Goal: Use online tool/utility: Use online tool/utility

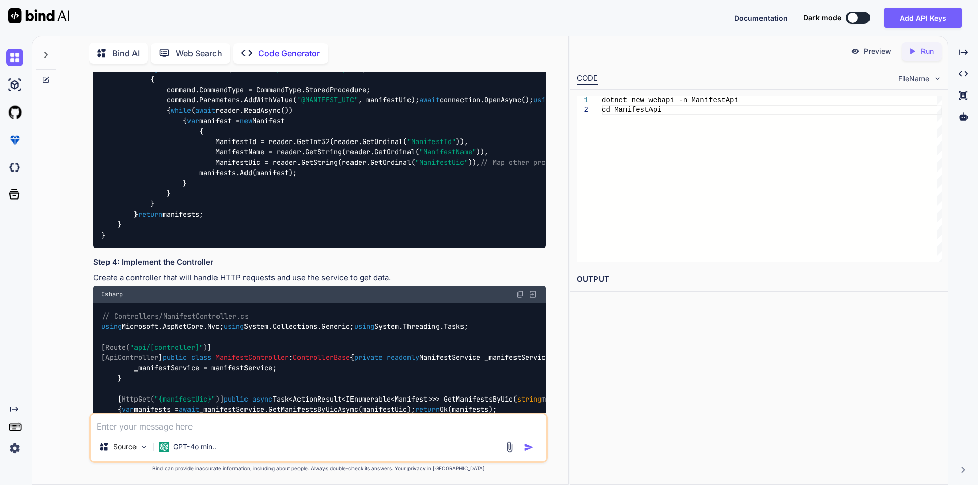
scroll to position [611, 0]
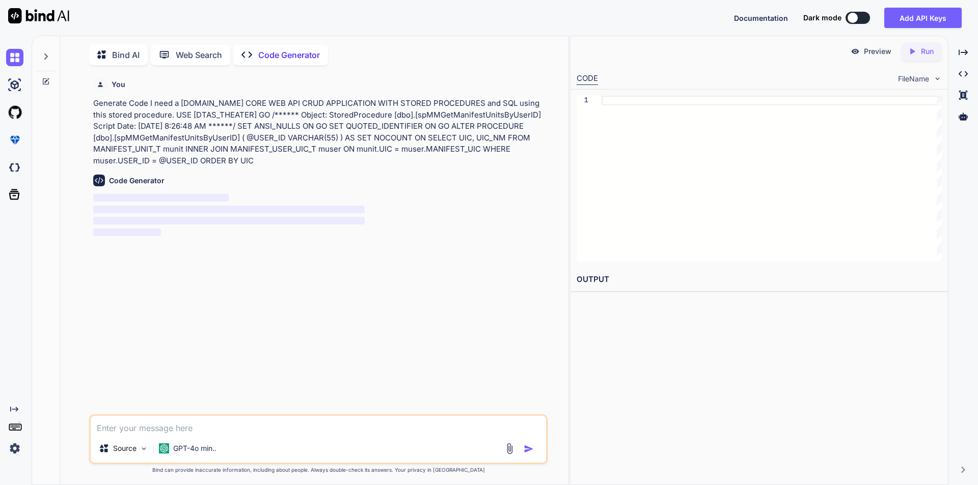
scroll to position [4, 0]
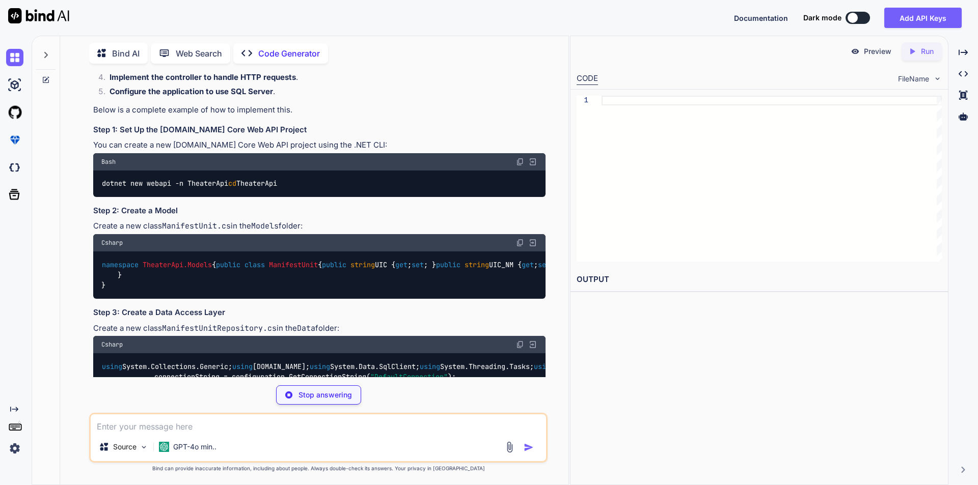
scroll to position [204, 0]
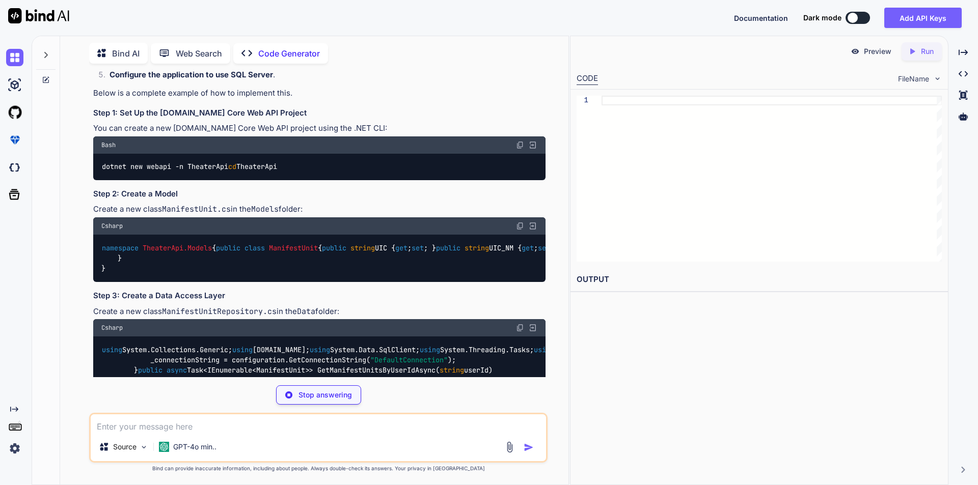
type textarea "x"
type textarea "dotnet new webapi -n TheaterApi cd TheaterApi"
type textarea "x"
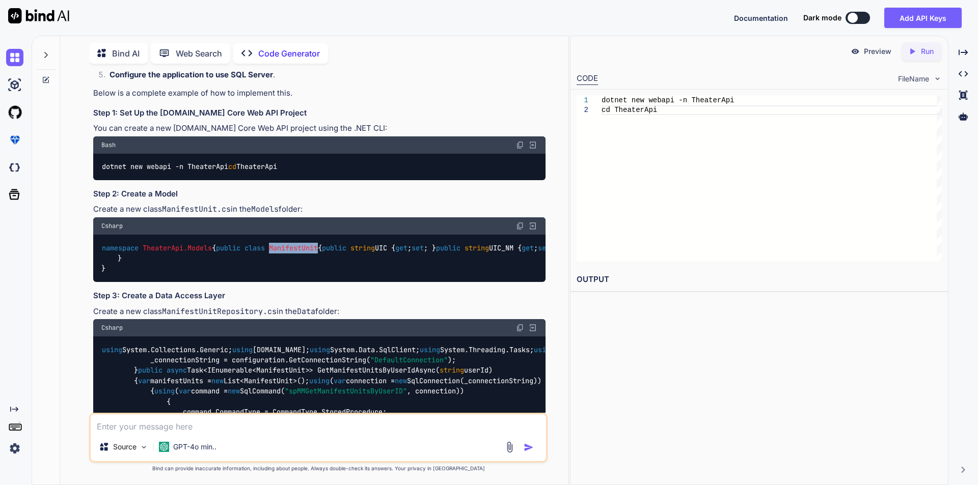
drag, startPoint x: 174, startPoint y: 266, endPoint x: 228, endPoint y: 266, distance: 54.5
click at [228, 266] on div "namespace TheaterApi.Models { public class ManifestUnit { public string UIC { g…" at bounding box center [319, 258] width 452 height 47
copy span "ManifestUnit"
drag, startPoint x: 111, startPoint y: 265, endPoint x: 201, endPoint y: 309, distance: 100.2
click at [201, 282] on div "namespace TheaterApi.Models { public class ManifestUnit { public string UIC { g…" at bounding box center [319, 258] width 452 height 47
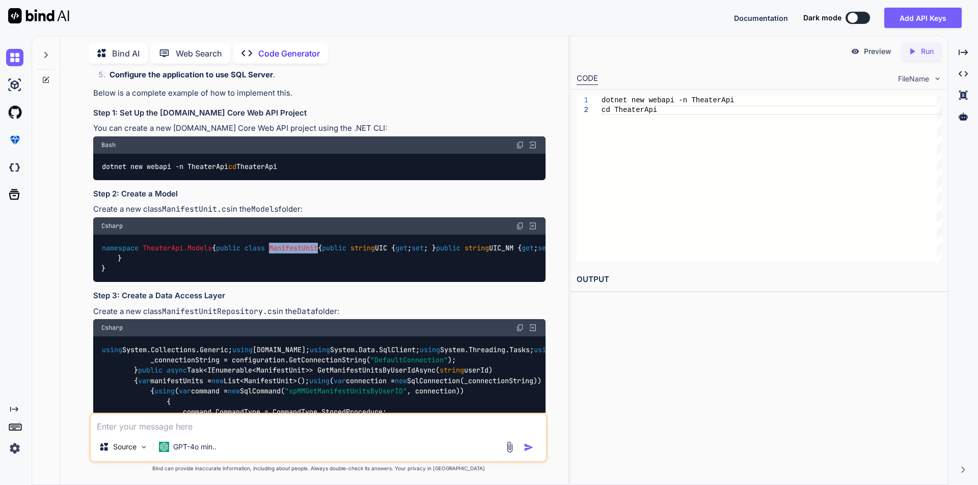
copy code "public class ManifestUnit { public string UIC { get ; set ; } public string UIC…"
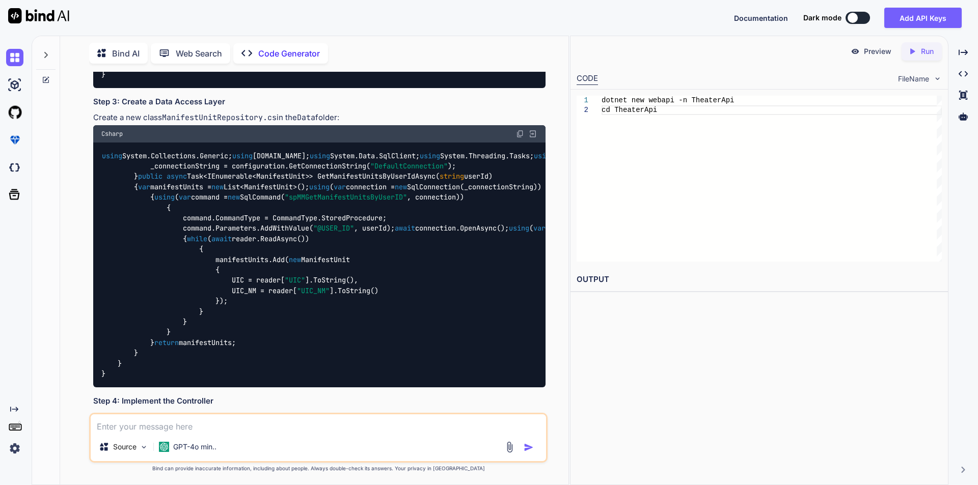
scroll to position [407, 0]
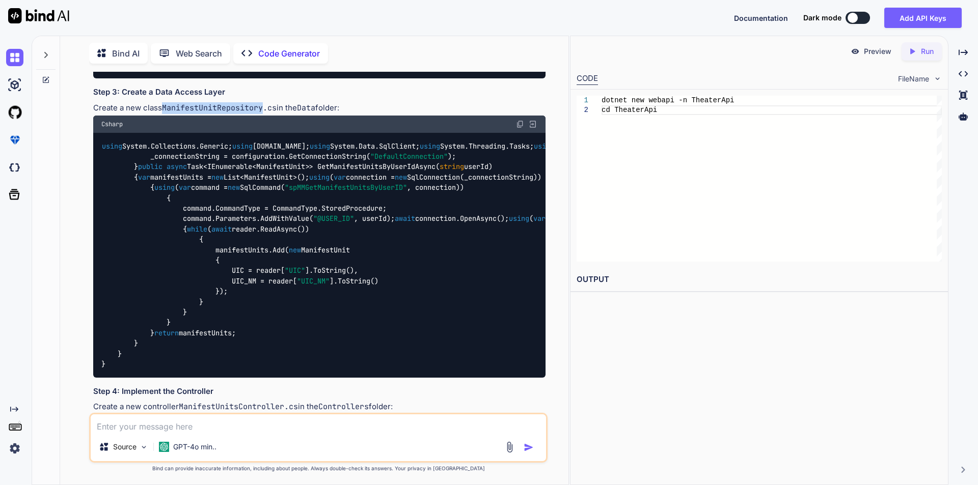
drag, startPoint x: 164, startPoint y: 159, endPoint x: 263, endPoint y: 161, distance: 98.8
click at [263, 113] on code "ManifestUnitRepository.cs" at bounding box center [219, 108] width 115 height 10
copy code "ManifestUnitRepository"
drag, startPoint x: 102, startPoint y: 199, endPoint x: 224, endPoint y: 256, distance: 134.4
click at [224, 256] on div "using System.Collections.Generic; using System.Data; using System.Data.SqlClien…" at bounding box center [319, 255] width 452 height 245
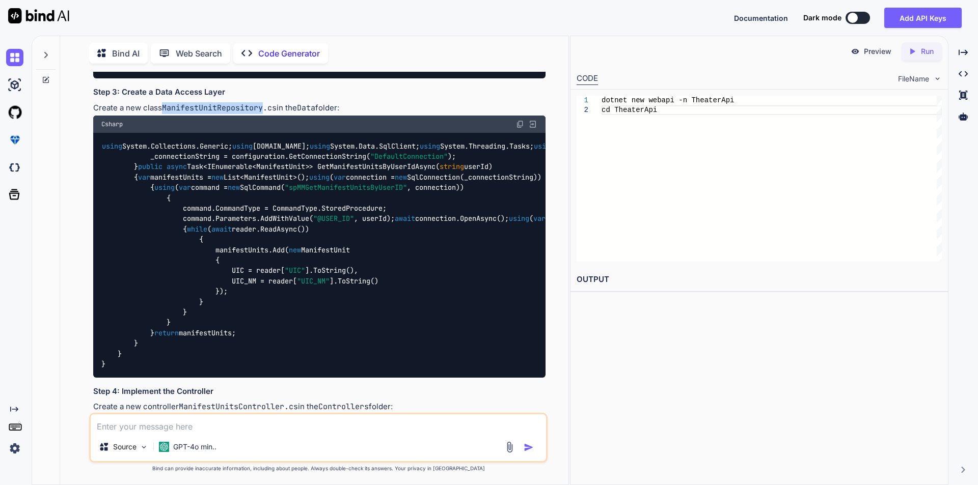
copy code "using System.Collections.Generic; using System.Data; using System.Data.SqlClien…"
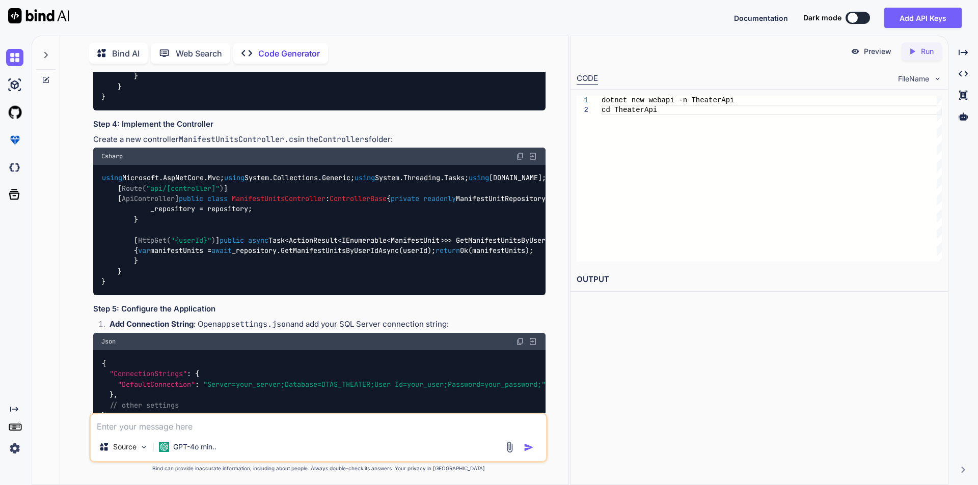
scroll to position [701, 0]
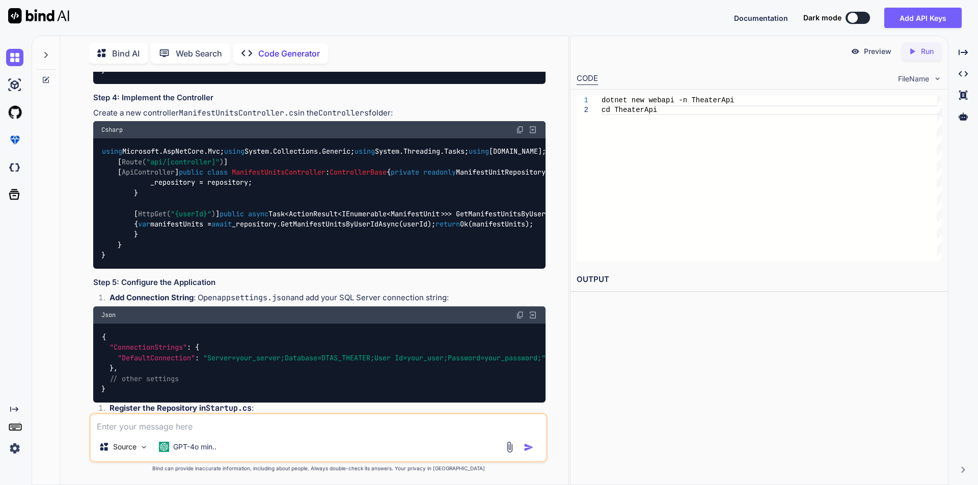
drag, startPoint x: 116, startPoint y: 291, endPoint x: 318, endPoint y: 402, distance: 231.1
copy code "public class ManifestUnitRepository { private readonly string _connectionString…"
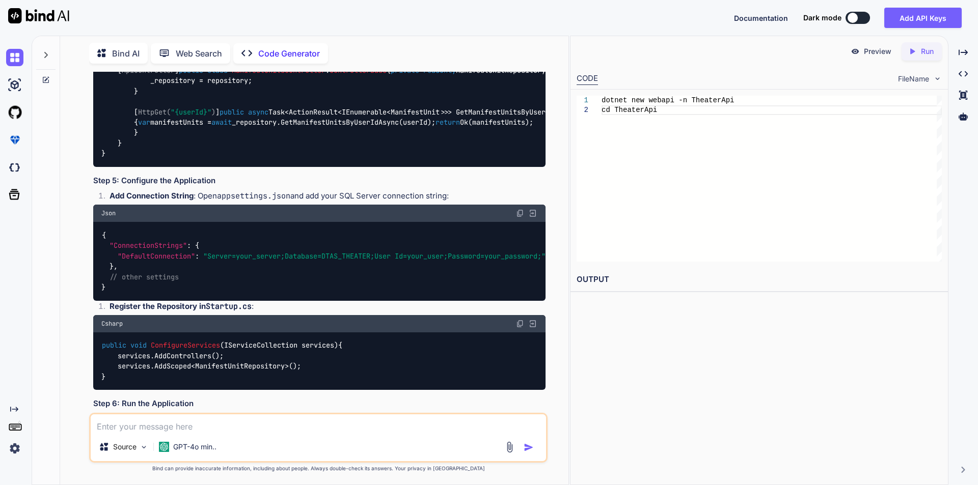
scroll to position [956, 0]
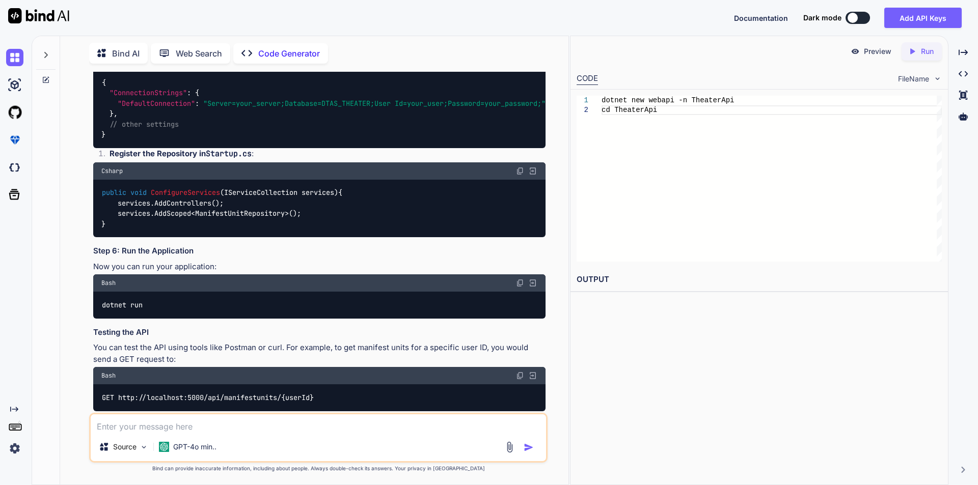
drag, startPoint x: 180, startPoint y: 176, endPoint x: 285, endPoint y: 182, distance: 105.6
copy code "ManifestUnitsController"
drag, startPoint x: 103, startPoint y: 218, endPoint x: 227, endPoint y: 259, distance: 130.6
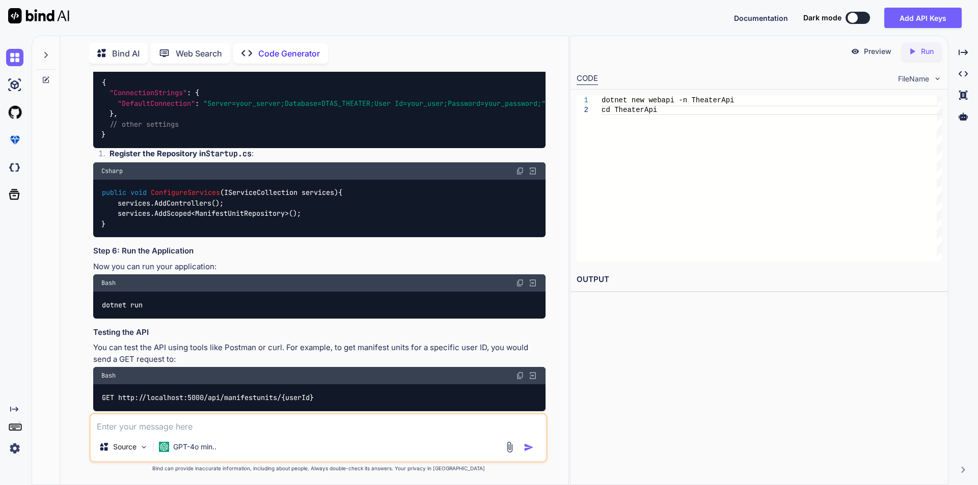
copy code "using Microsoft.AspNetCore.Mvc; using System.Collections.Generic; using System.…"
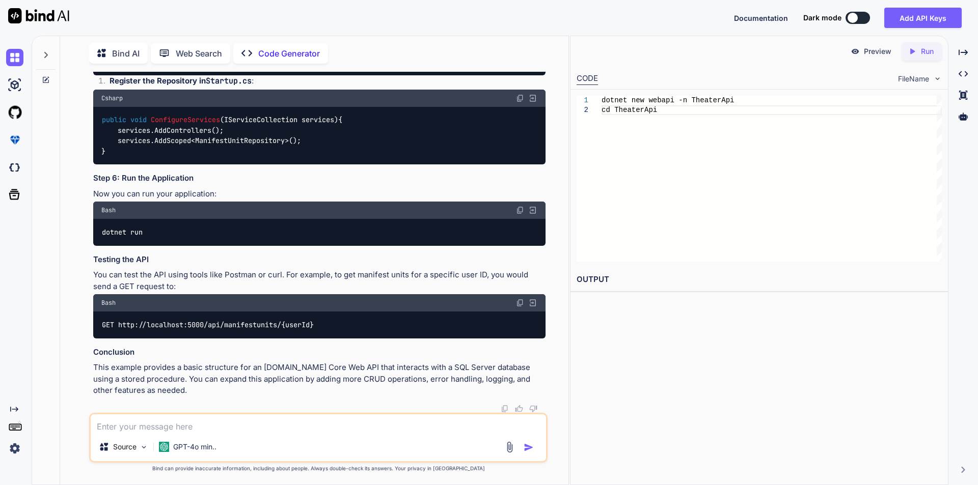
scroll to position [1109, 0]
drag, startPoint x: 115, startPoint y: 145, endPoint x: 137, endPoint y: 334, distance: 190.3
copy code "[ Route( "api/[controller]" ) ] [ ApiController ] public class ManifestUnitsCon…"
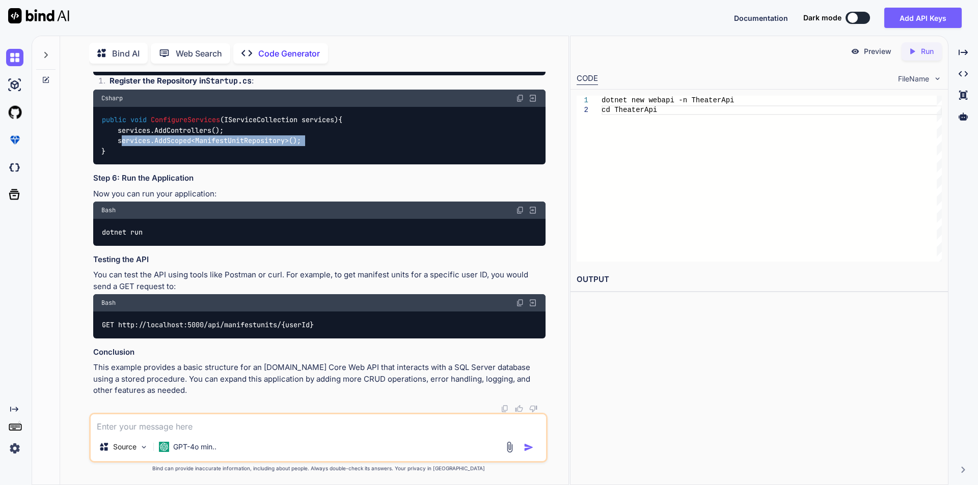
drag, startPoint x: 118, startPoint y: 255, endPoint x: 329, endPoint y: 258, distance: 210.9
click at [329, 165] on div "public void ConfigureServices ( IServiceCollection services ) { services.AddCon…" at bounding box center [319, 136] width 452 height 58
copy code "services.AddScoped<ManifestUnitRepository>();"
click at [389, 338] on div "GET http://localhost:5000/api/manifestunits/{userId}" at bounding box center [319, 325] width 452 height 26
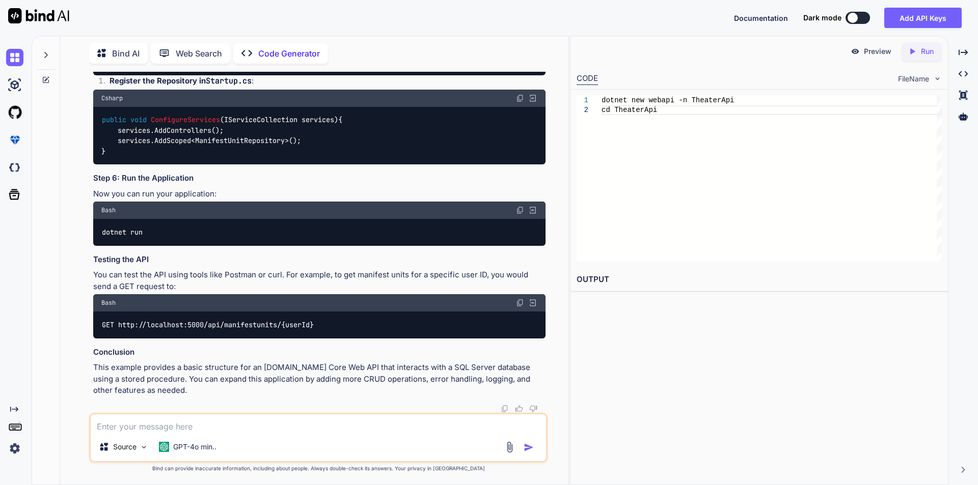
drag, startPoint x: 210, startPoint y: 324, endPoint x: 333, endPoint y: 324, distance: 122.2
click at [333, 324] on div "GET http://localhost:5000/api/manifestunits/{userId}" at bounding box center [319, 325] width 452 height 26
copy code "api/manifestunits/{userId}"
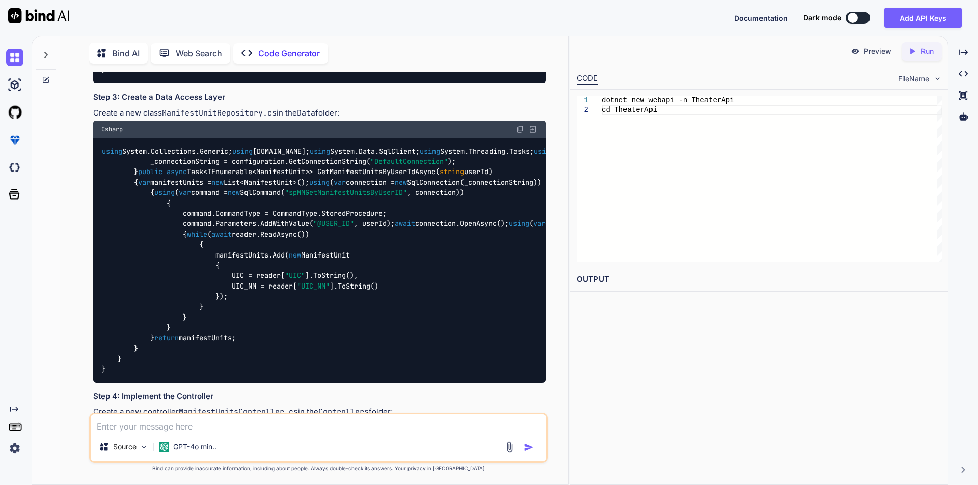
scroll to position [407, 0]
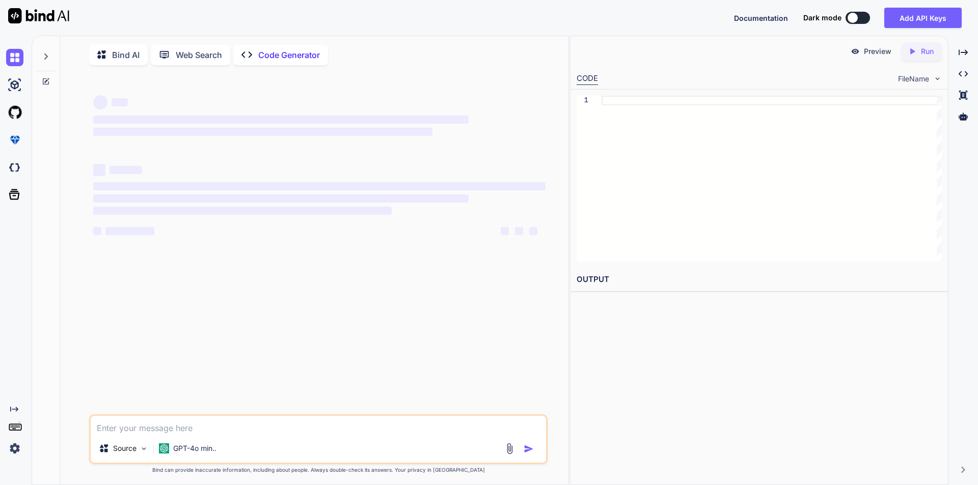
type textarea "x"
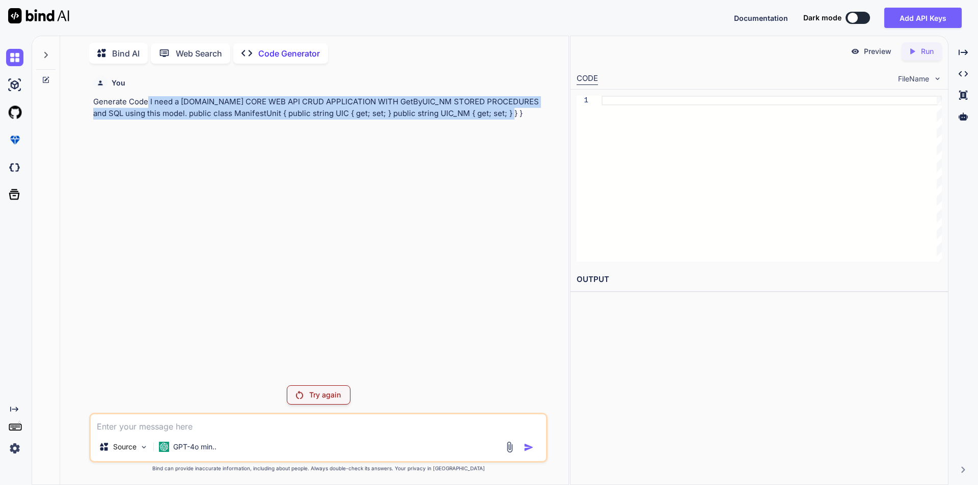
drag, startPoint x: 148, startPoint y: 103, endPoint x: 500, endPoint y: 116, distance: 352.1
click at [500, 116] on p "Generate Code I need a ASP.NET CORE WEB API CRUD APPLICATION WITH GetByUIC_NM S…" at bounding box center [319, 107] width 452 height 23
copy p "I need a ASP.NET CORE WEB API CRUD APPLICATION WITH GetByUIC_NM STORED PROCEDUR…"
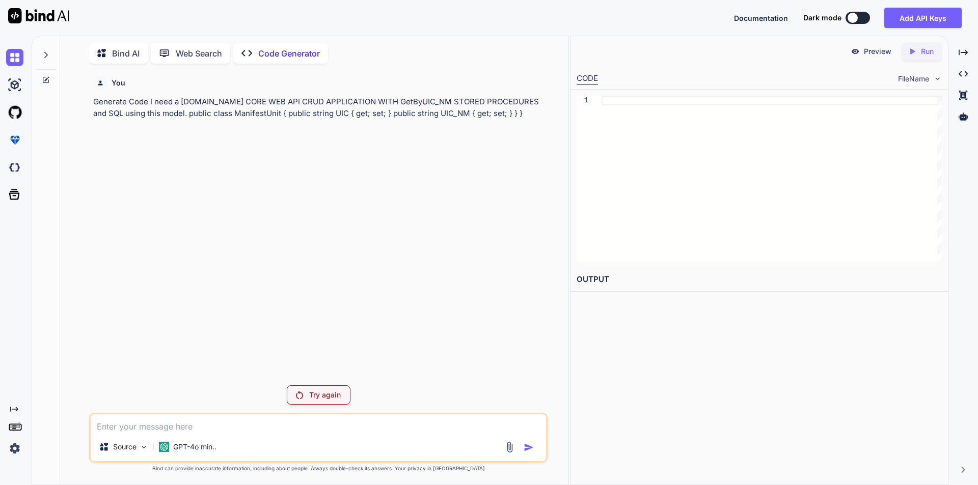
click at [226, 434] on div "Source GPT-4o min.." at bounding box center [318, 438] width 458 height 50
paste textarea "I need a ASP.NET CORE WEB API CRUD APPLICATION WITH GetByUIC_NM STORED PROCEDUR…"
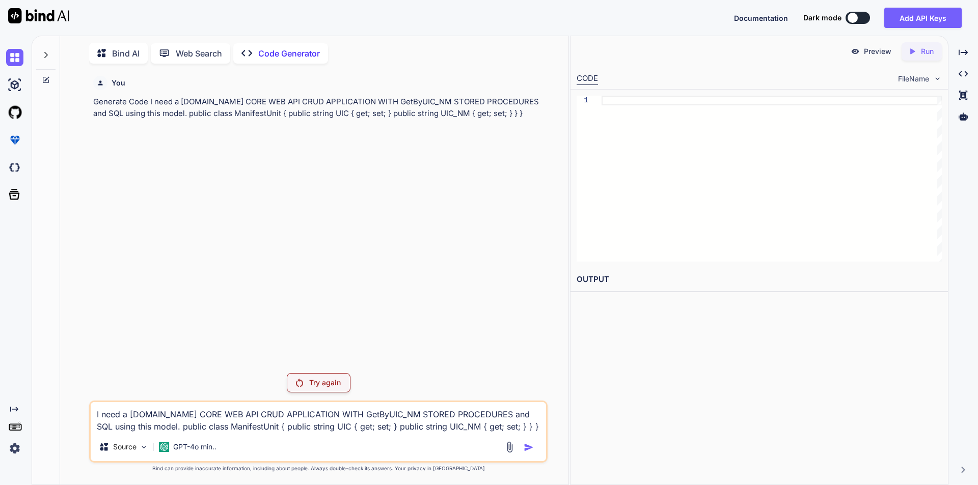
drag, startPoint x: 229, startPoint y: 416, endPoint x: 257, endPoint y: 416, distance: 28.0
click at [257, 416] on textarea "I need a ASP.NET CORE WEB API CRUD APPLICATION WITH GetByUIC_NM STORED PROCEDUR…" at bounding box center [318, 417] width 455 height 31
drag, startPoint x: 309, startPoint y: 417, endPoint x: 368, endPoint y: 414, distance: 58.7
click at [368, 414] on textarea "I need a ASP.NET CORE WEB API APPLICATION WITH GetByUIC_NM STORED PROCEDURES an…" at bounding box center [318, 417] width 455 height 31
drag, startPoint x: 503, startPoint y: 417, endPoint x: 171, endPoint y: 429, distance: 332.3
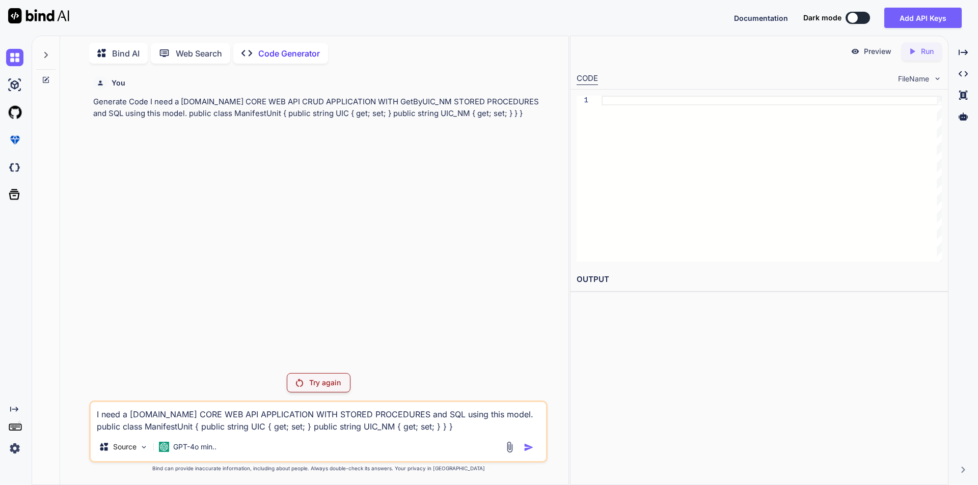
click at [171, 429] on textarea "I need a ASP.NET CORE WEB API APPLICATION WITH STORED PROCEDURES and SQL using …" at bounding box center [318, 417] width 455 height 31
click at [309, 416] on textarea "I need a ASP.NET CORE WEB API APPLICATION WITH STORED PROCEDURES and SQL using …" at bounding box center [318, 417] width 455 height 31
type textarea "I need a ASP.NET CORE WEB API APPLICATION WITH GET By Username STORED PROCEDURE…"
click at [306, 384] on div "Try again" at bounding box center [319, 382] width 64 height 19
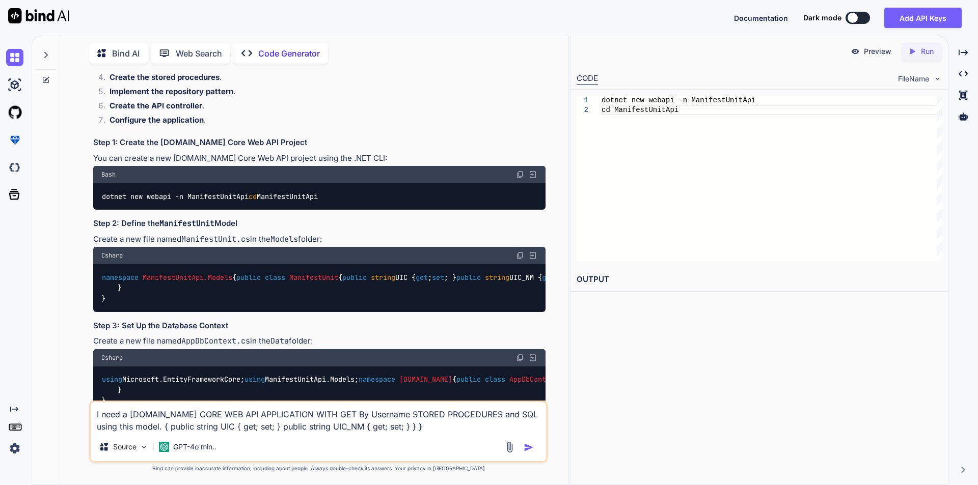
scroll to position [234, 0]
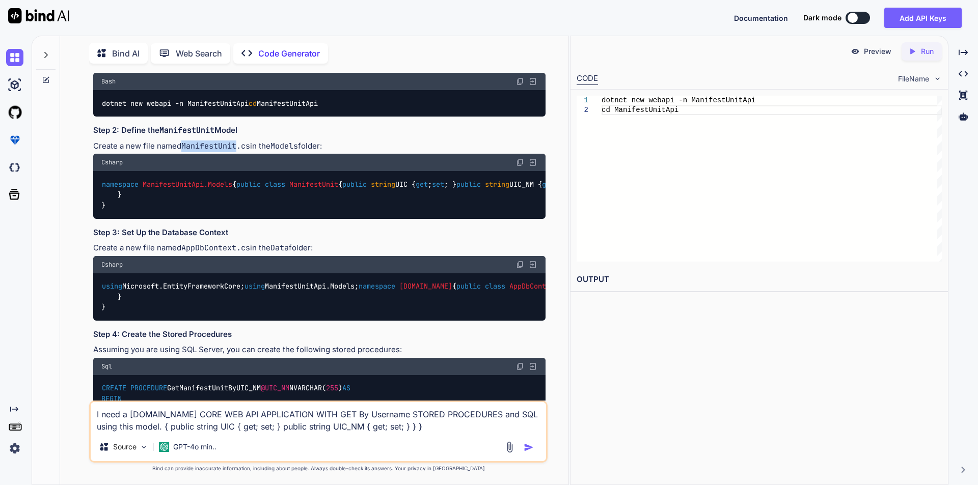
drag, startPoint x: 182, startPoint y: 157, endPoint x: 237, endPoint y: 158, distance: 55.0
click at [237, 152] on p "Create a new file named ManifestUnit.cs in the Models folder:" at bounding box center [319, 147] width 452 height 12
copy p "ManifestUnit"
drag, startPoint x: 115, startPoint y: 214, endPoint x: 313, endPoint y: 255, distance: 202.3
click at [313, 218] on div "namespace ManifestUnitApi.Models { public class ManifestUnit { public string UI…" at bounding box center [319, 194] width 452 height 47
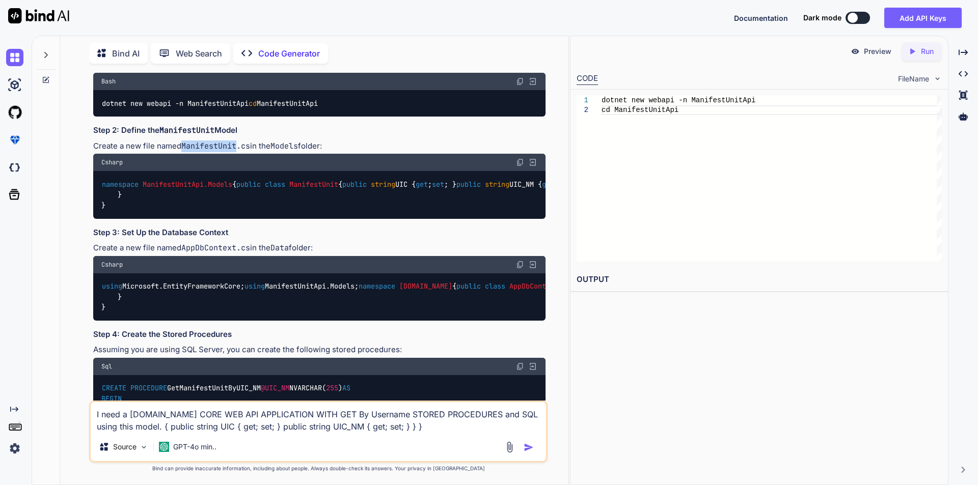
copy code "public class ManifestUnit { public string UIC { get ; set ; } public string UIC…"
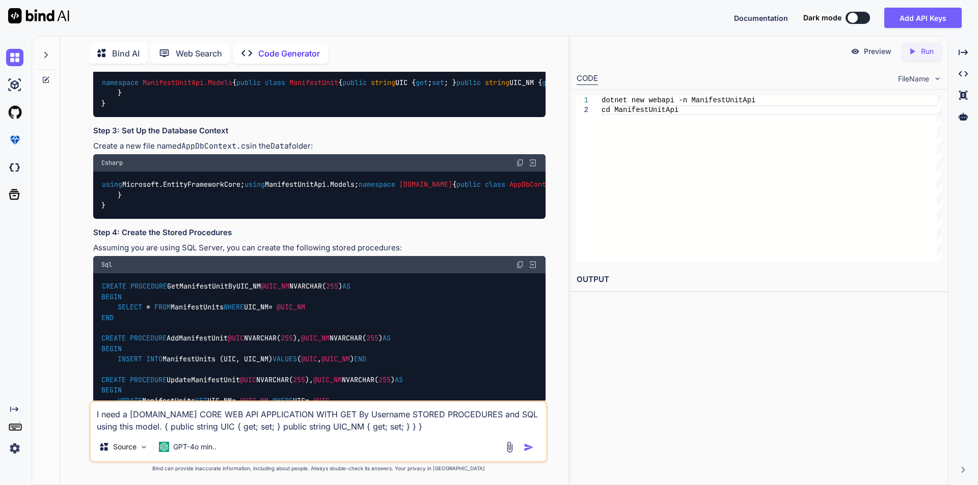
scroll to position [387, 0]
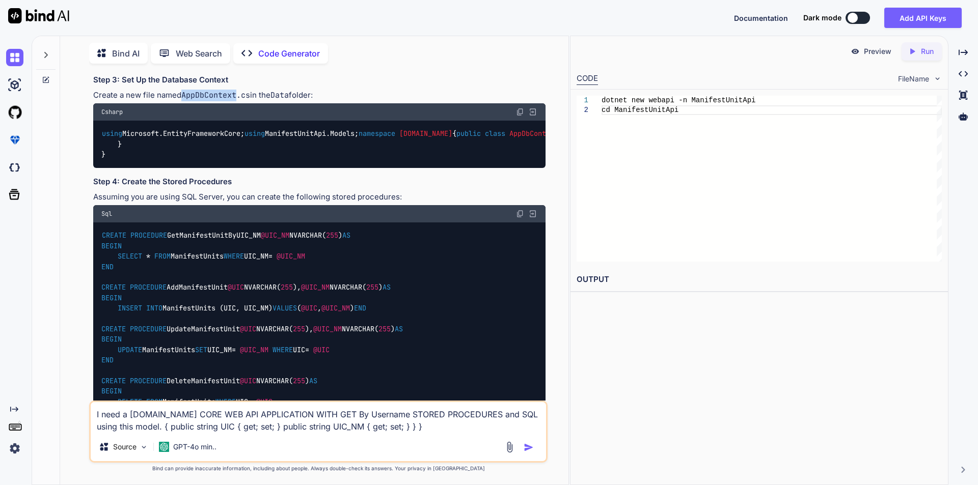
drag, startPoint x: 182, startPoint y: 157, endPoint x: 237, endPoint y: 157, distance: 55.0
click at [237, 101] on p "Create a new file named AppDbContext.cs in the Data folder:" at bounding box center [319, 96] width 452 height 12
copy code "AppDbContext"
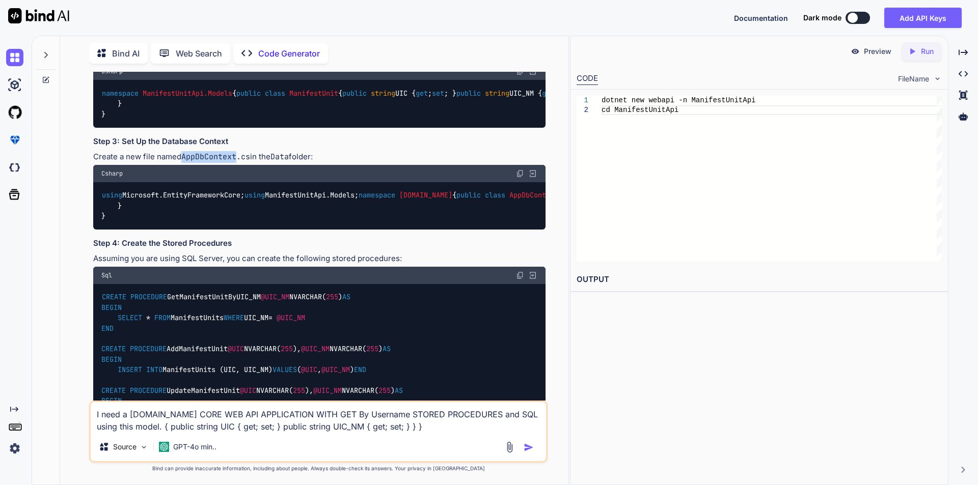
scroll to position [336, 0]
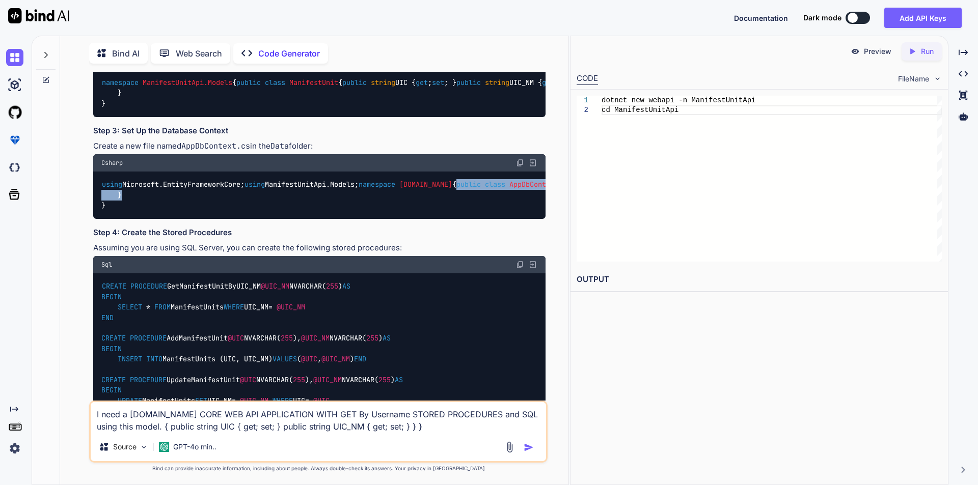
drag, startPoint x: 116, startPoint y: 301, endPoint x: 157, endPoint y: 349, distance: 63.2
click at [157, 219] on div "using Microsoft.EntityFrameworkCore; using ManifestUnitApi.Models; namespace Ma…" at bounding box center [319, 195] width 452 height 47
copy code "public class AppDbContext : DbContext { public AppDbContext ( DbContextOptions<…"
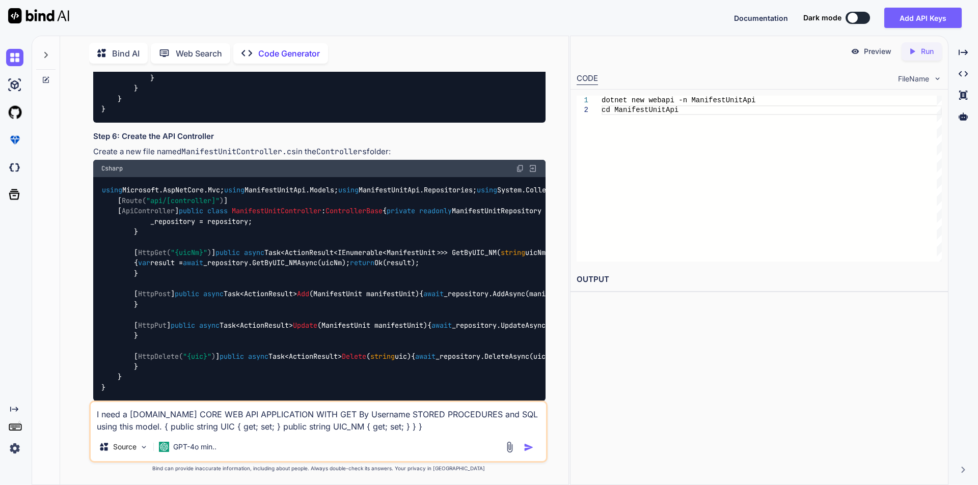
scroll to position [947, 0]
drag, startPoint x: 182, startPoint y: 166, endPoint x: 283, endPoint y: 166, distance: 100.8
copy code "ManifestUnitRepository"
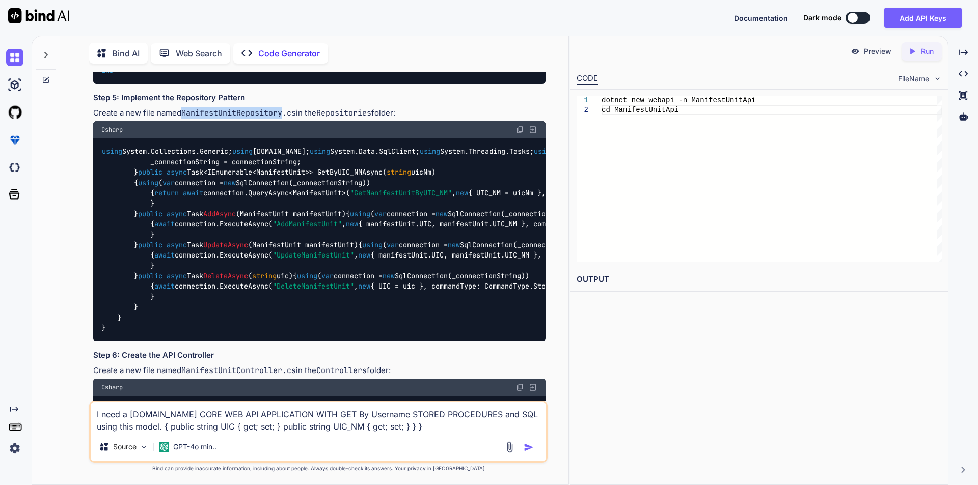
scroll to position [724, 0]
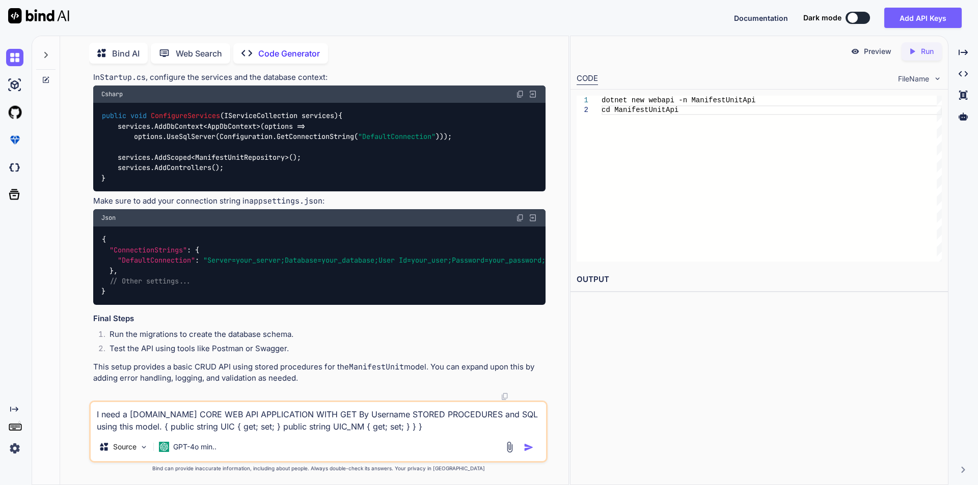
drag, startPoint x: 115, startPoint y: 298, endPoint x: 379, endPoint y: 402, distance: 283.8
click at [379, 402] on div "You Generate Code I need a ASP.NET CORE WEB API CRUD APPLICATION WITH GetByUIC_…" at bounding box center [318, 278] width 458 height 413
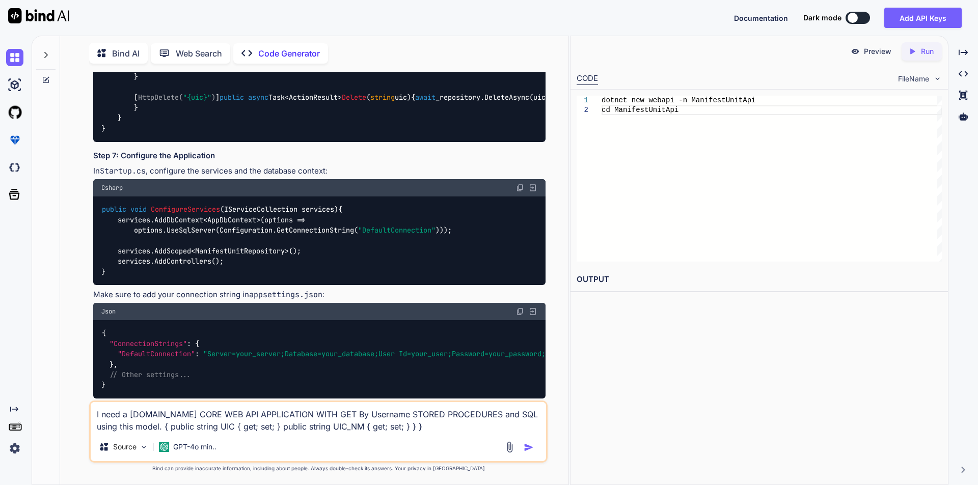
scroll to position [1086, 0]
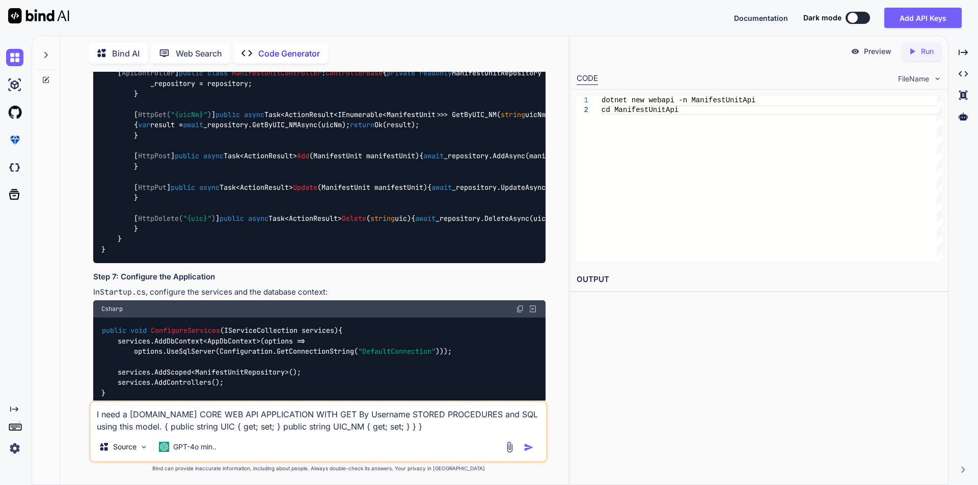
drag, startPoint x: 114, startPoint y: 176, endPoint x: 104, endPoint y: 160, distance: 18.4
copy code "public class ManifestUnitRepository { private readonly string _connectionString…"
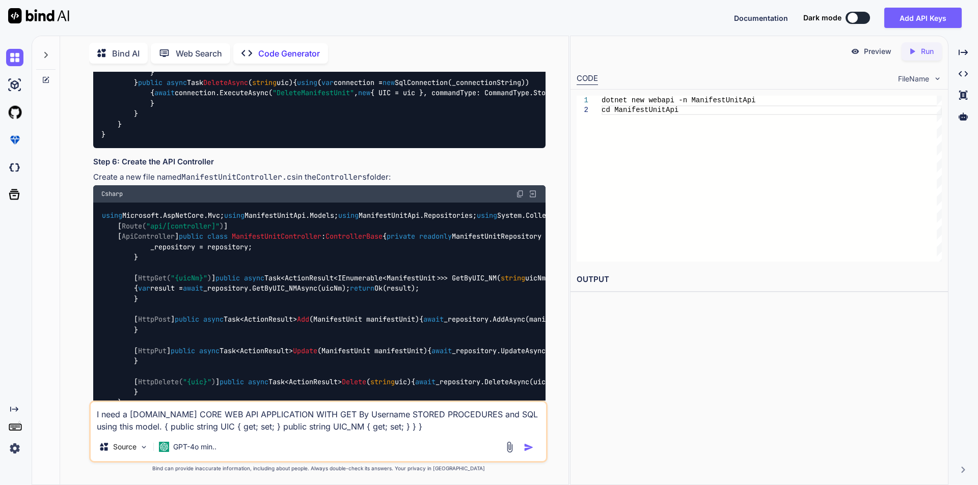
scroll to position [984, 0]
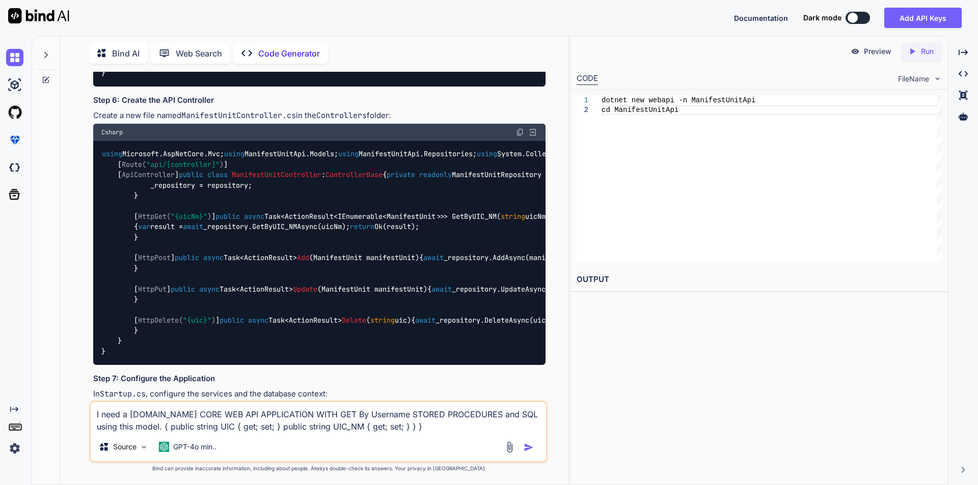
drag, startPoint x: 103, startPoint y: 167, endPoint x: 241, endPoint y: 210, distance: 144.6
copy code "using System.Collections.Generic; using System.Data; using System.Data.SqlClien…"
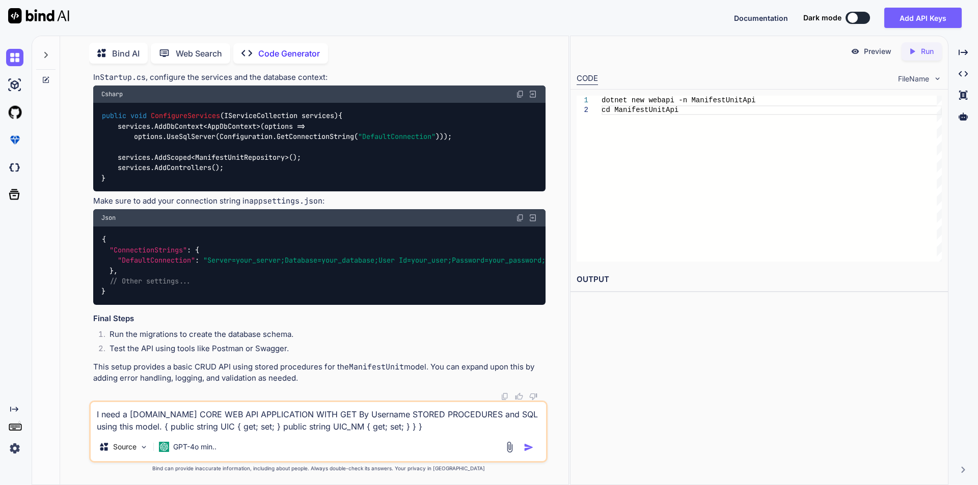
scroll to position [1595, 0]
drag, startPoint x: 184, startPoint y: 118, endPoint x: 283, endPoint y: 121, distance: 98.8
copy code "ManifestUnitController"
drag, startPoint x: 104, startPoint y: 159, endPoint x: 255, endPoint y: 202, distance: 157.1
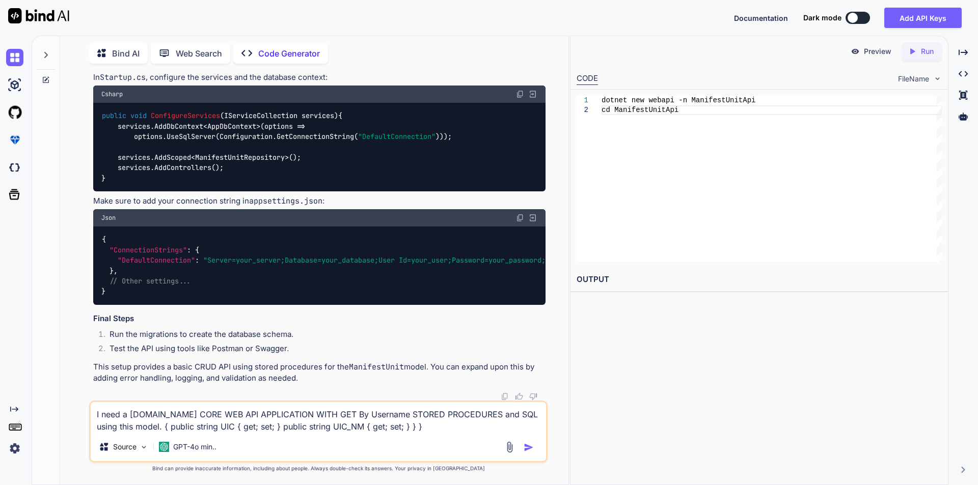
drag, startPoint x: 103, startPoint y: 159, endPoint x: 243, endPoint y: 200, distance: 145.5
copy code "using Microsoft.AspNetCore.Mvc; using ManifestUnitApi.Models; using ManifestUni…"
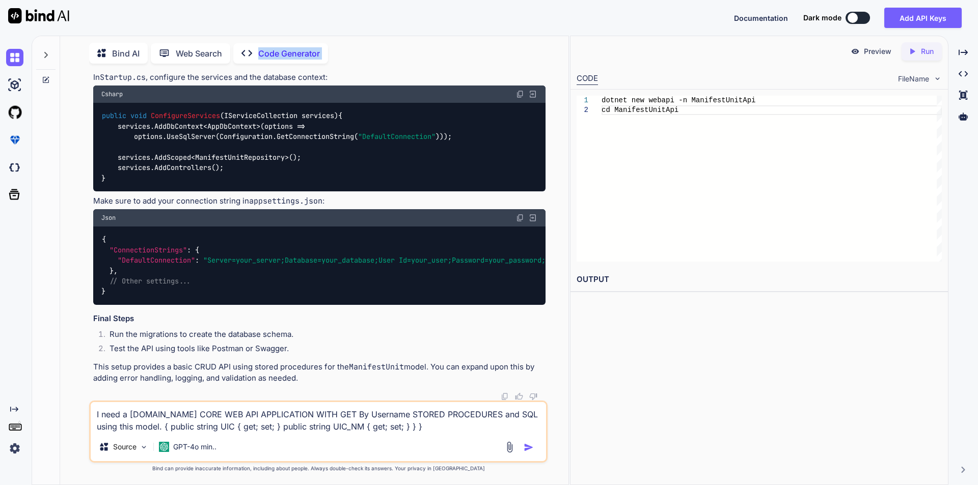
scroll to position [1958, 0]
drag, startPoint x: 116, startPoint y: 242, endPoint x: 218, endPoint y: 296, distance: 116.0
drag, startPoint x: 102, startPoint y: 125, endPoint x: 146, endPoint y: 124, distance: 43.3
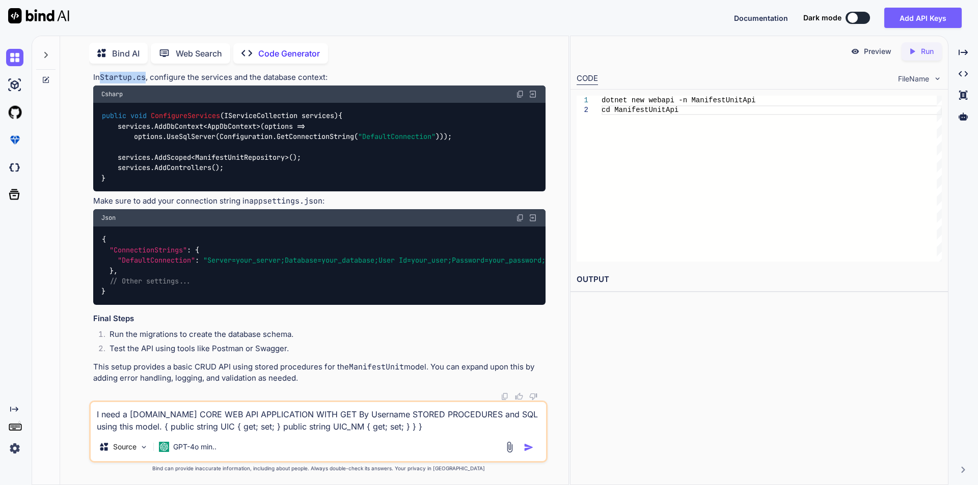
click at [146, 83] on code "Startup.cs" at bounding box center [123, 77] width 46 height 10
click at [101, 162] on code "public void ConfigureServices ( IServiceCollection services ) { services.AddDbC…" at bounding box center [276, 147] width 350 height 73
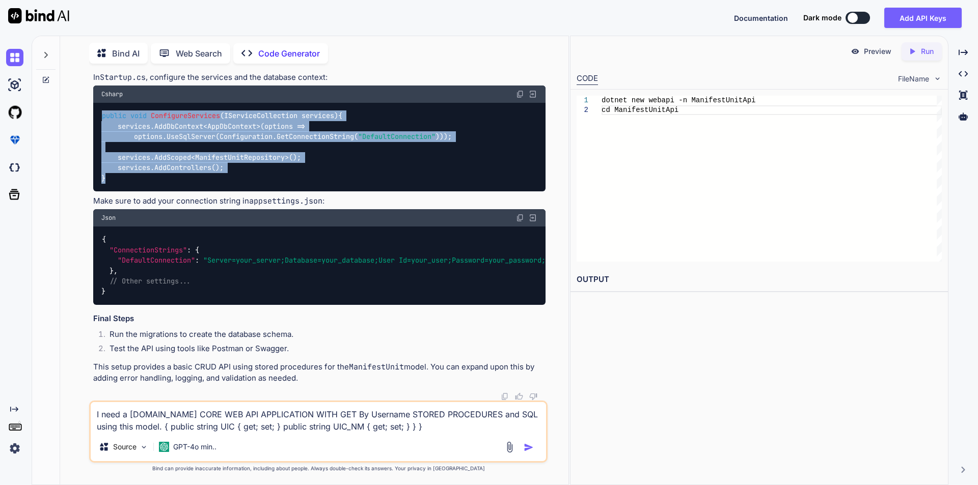
drag, startPoint x: 103, startPoint y: 162, endPoint x: 114, endPoint y: 235, distance: 73.6
click at [114, 192] on div "public void ConfigureServices ( IServiceCollection services ) { services.AddDbC…" at bounding box center [319, 147] width 452 height 89
click at [356, 192] on div "public void ConfigureServices ( IServiceCollection services ) { services.AddDbC…" at bounding box center [319, 147] width 452 height 89
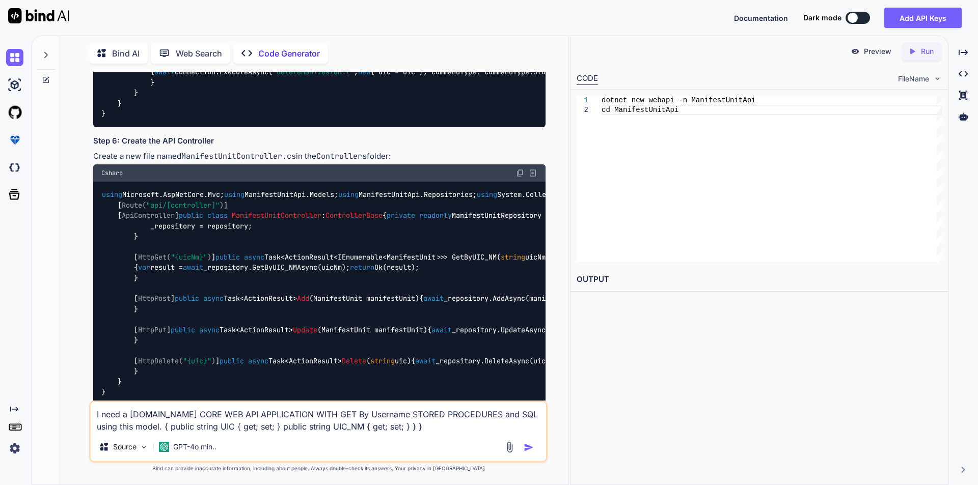
scroll to position [940, 0]
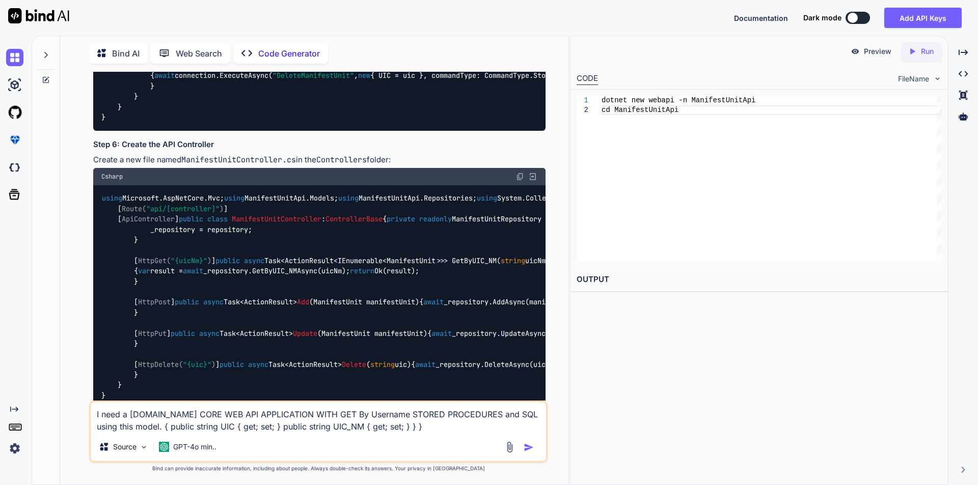
drag, startPoint x: 184, startPoint y: 172, endPoint x: 283, endPoint y: 173, distance: 98.8
click at [430, 131] on div "using System.Collections.Generic; using System.Data; using System.Data.SqlClien…" at bounding box center [319, 29] width 452 height 203
drag, startPoint x: 102, startPoint y: 210, endPoint x: 271, endPoint y: 268, distance: 178.5
click at [271, 131] on div "using System.Collections.Generic; using System.Data; using System.Data.SqlClien…" at bounding box center [319, 29] width 452 height 203
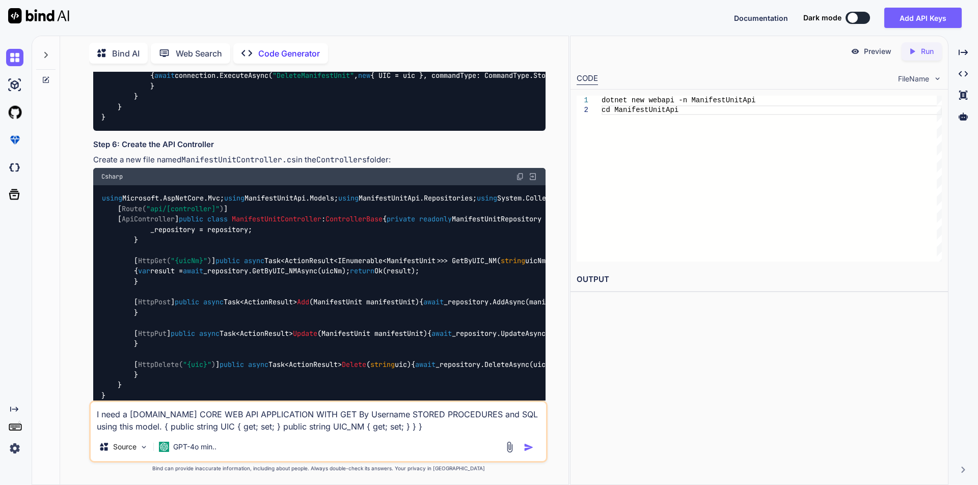
click at [363, 131] on div "using System.Collections.Generic; using System.Data; using System.Data.SqlClien…" at bounding box center [319, 29] width 452 height 203
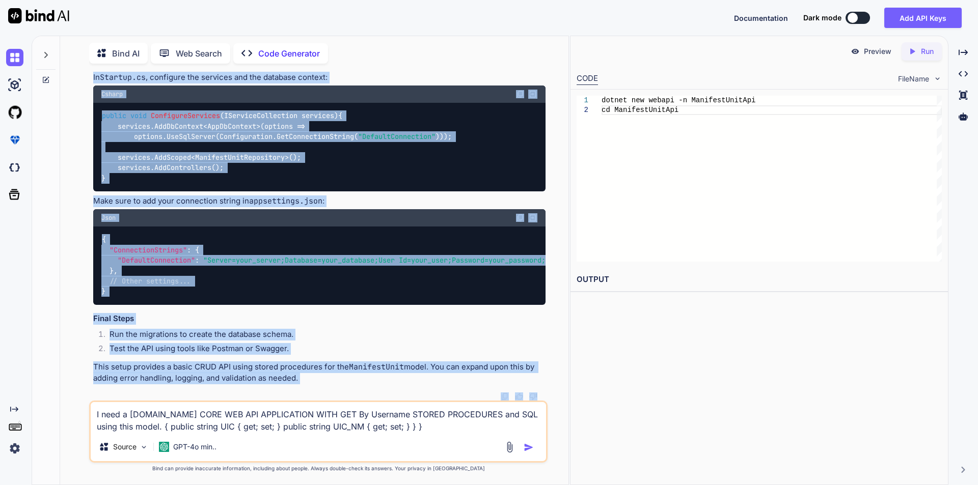
scroll to position [1478, 0]
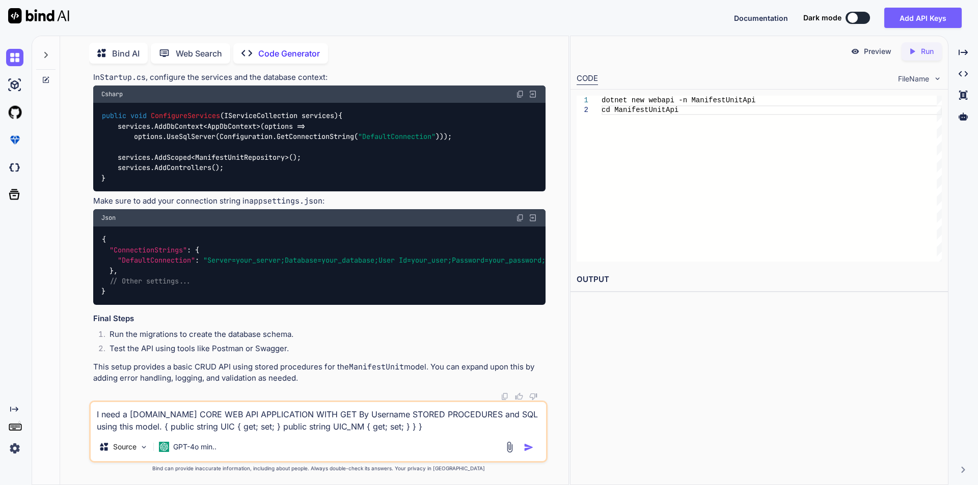
drag, startPoint x: 133, startPoint y: 225, endPoint x: 151, endPoint y: 172, distance: 56.0
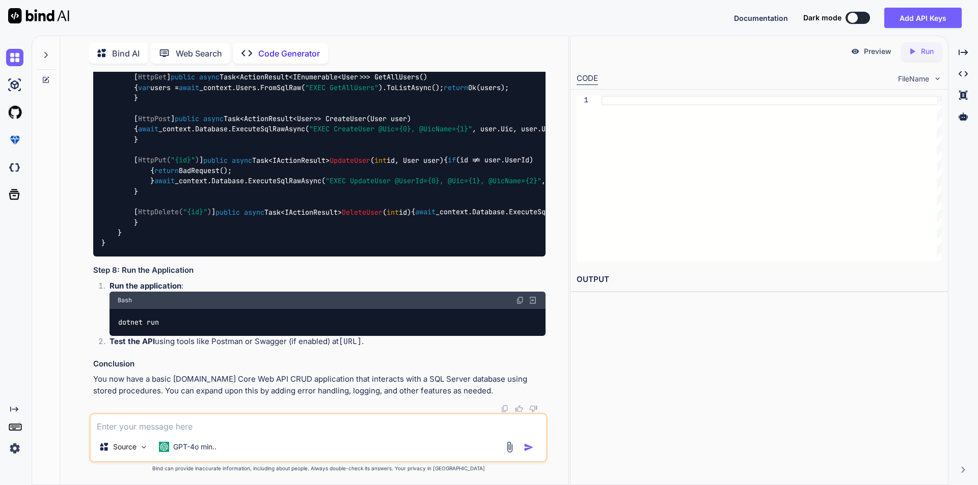
scroll to position [2157, 0]
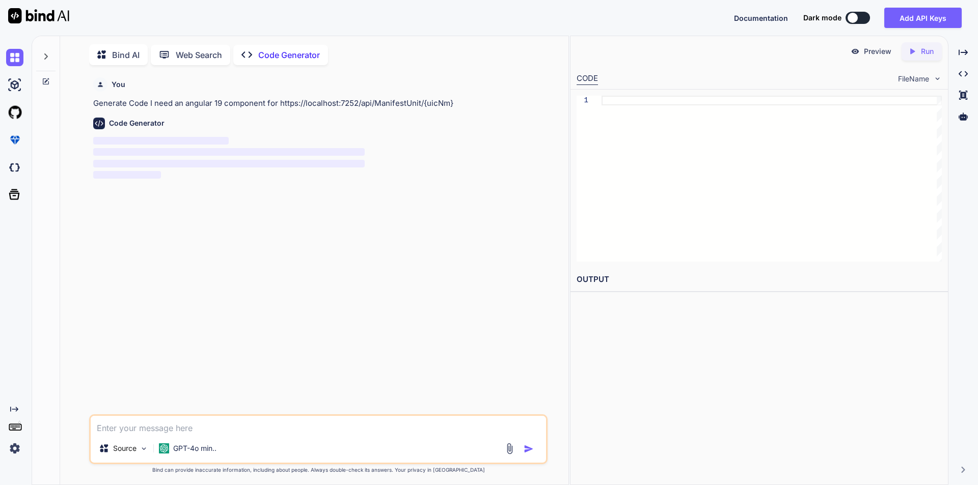
scroll to position [4, 0]
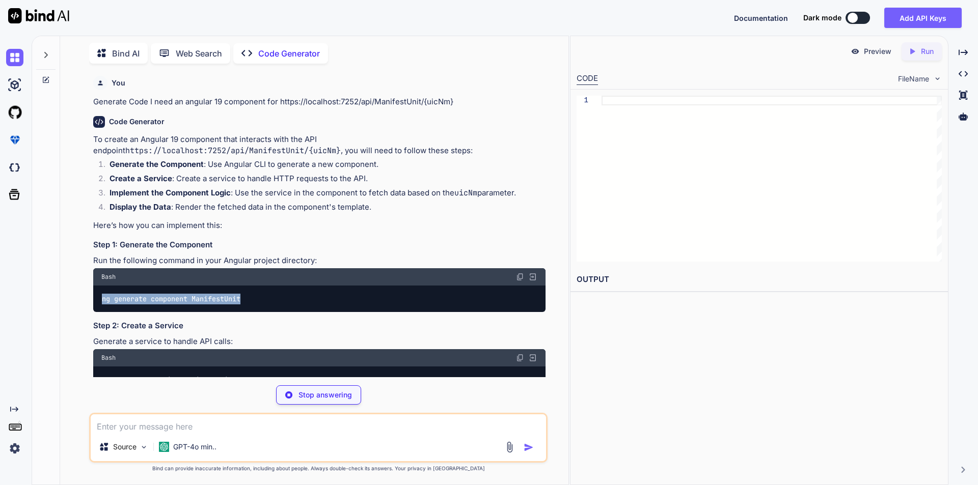
drag, startPoint x: 103, startPoint y: 297, endPoint x: 260, endPoint y: 297, distance: 156.9
click at [260, 297] on div "ng generate component ManifestUnit" at bounding box center [319, 299] width 452 height 26
copy code "ng generate component ManifestUnit"
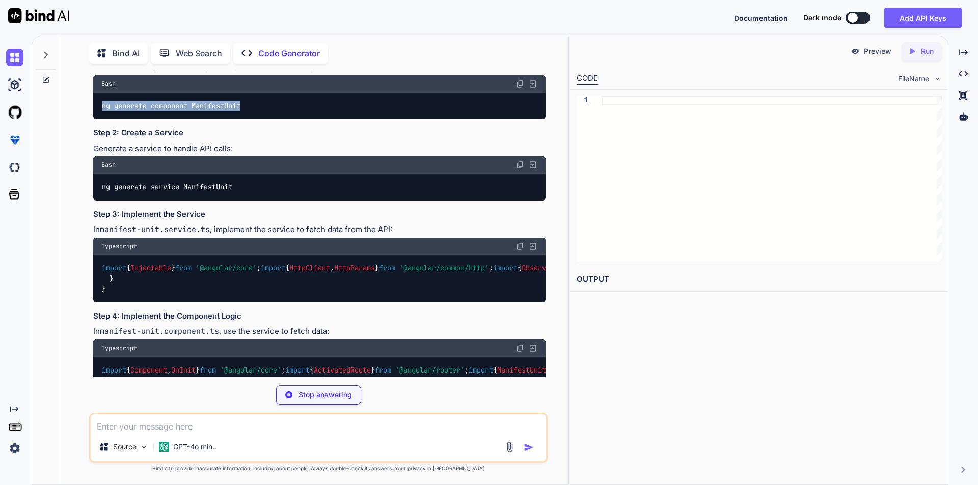
scroll to position [204, 0]
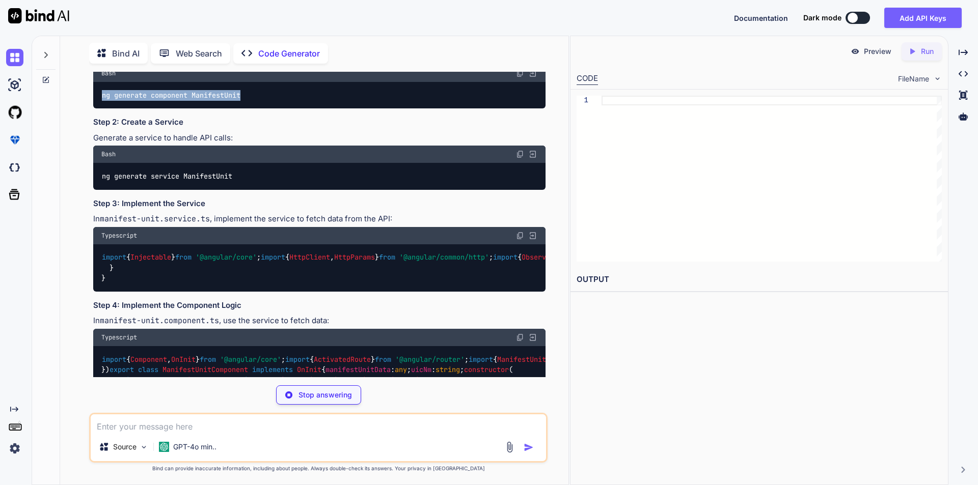
type textarea "x"
type textarea "ng generate component ManifestUnit"
type textarea "x"
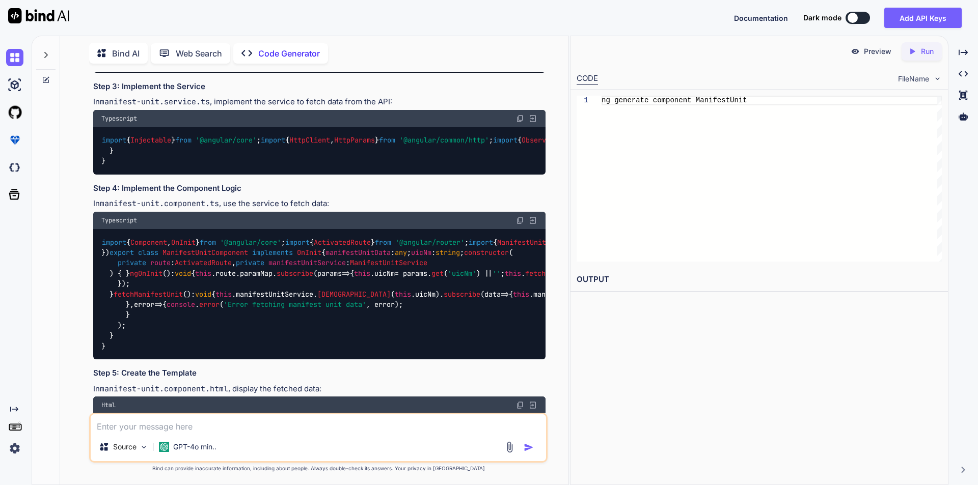
scroll to position [347, 0]
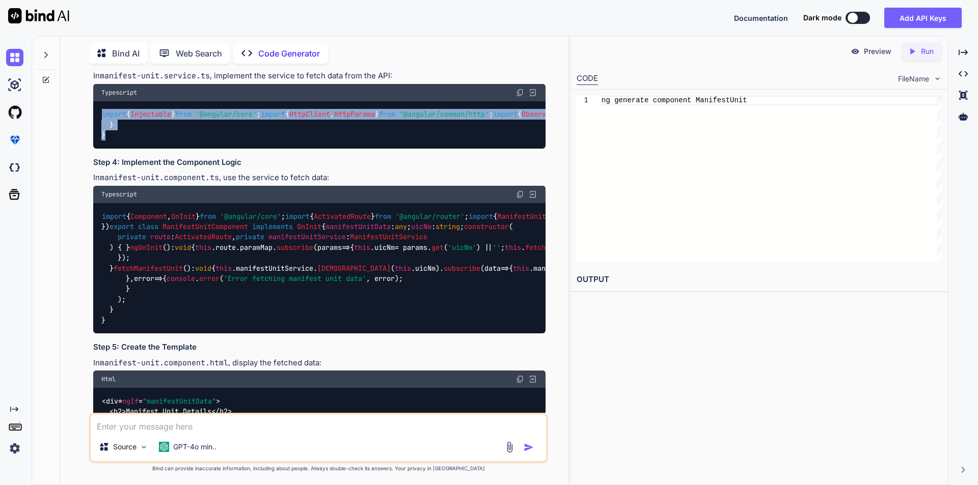
drag, startPoint x: 102, startPoint y: 259, endPoint x: 153, endPoint y: 288, distance: 58.9
click at [153, 149] on div "import { Injectable } from '@angular/core' ; import { HttpClient , HttpParams }…" at bounding box center [319, 124] width 452 height 47
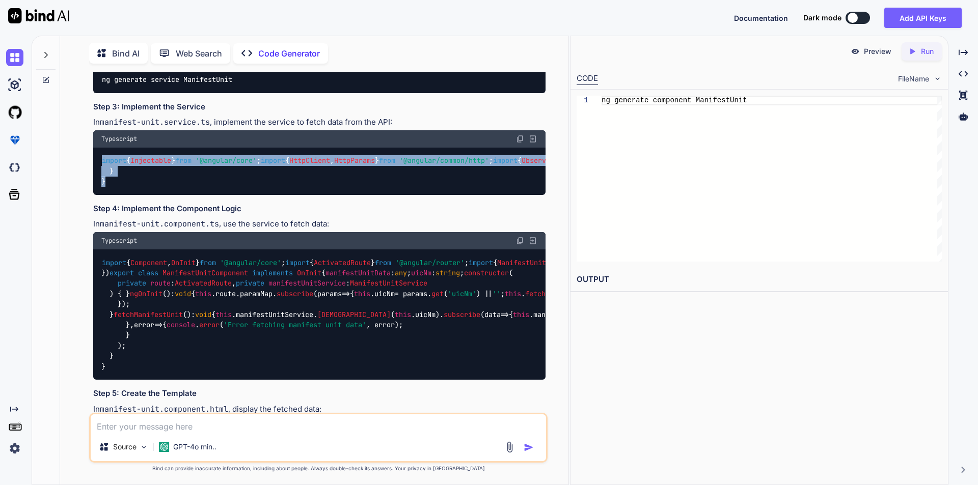
scroll to position [245, 0]
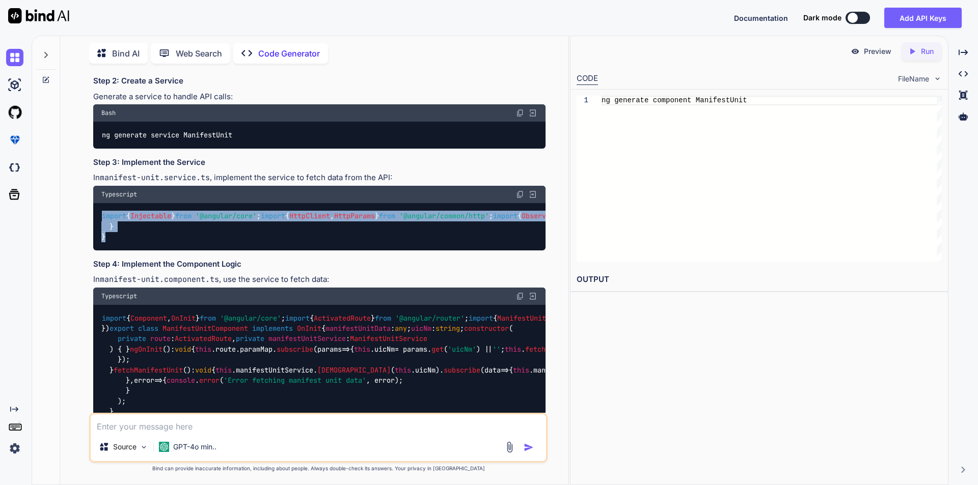
copy code "import { Injectable } from '@angular/core' ; import { HttpClient , HttpParams }…"
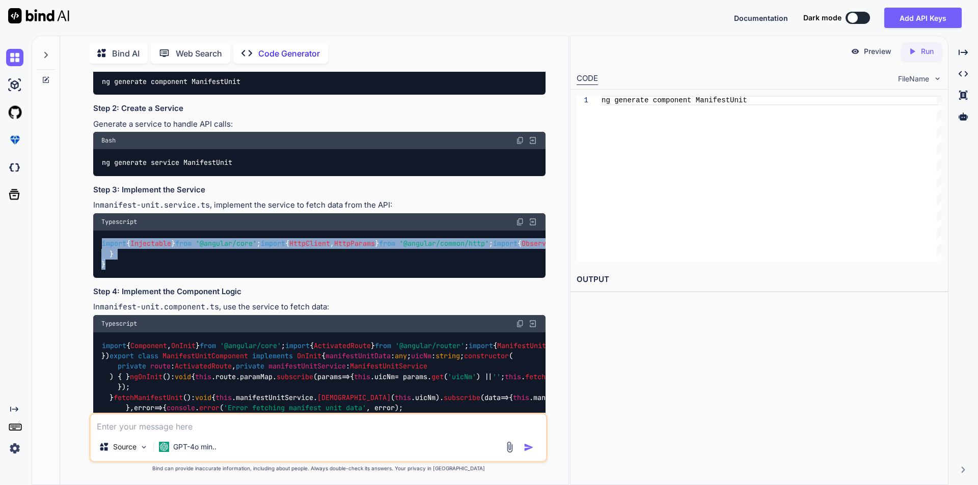
scroll to position [194, 0]
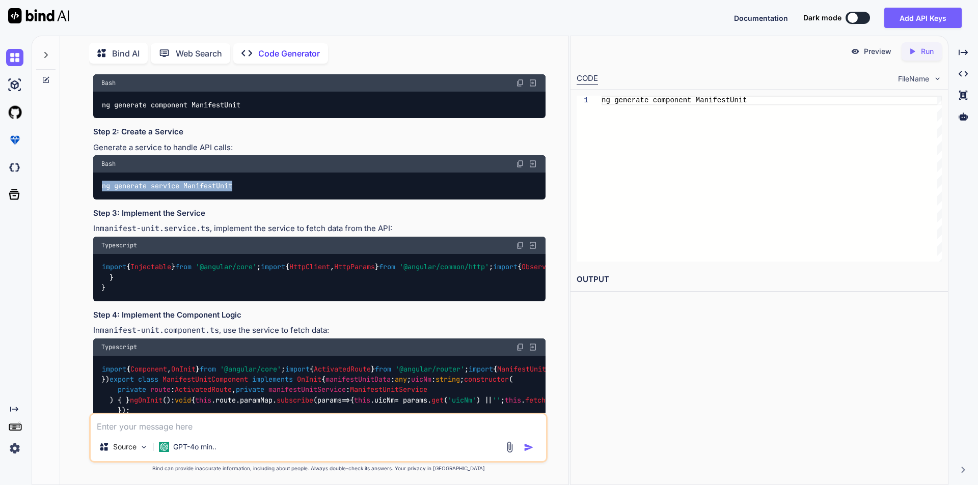
drag, startPoint x: 103, startPoint y: 188, endPoint x: 240, endPoint y: 185, distance: 136.5
click at [240, 185] on div "ng generate service ManifestUnit" at bounding box center [319, 186] width 452 height 26
copy code "ng generate service ManifestUnit"
click at [518, 245] on img at bounding box center [520, 245] width 8 height 8
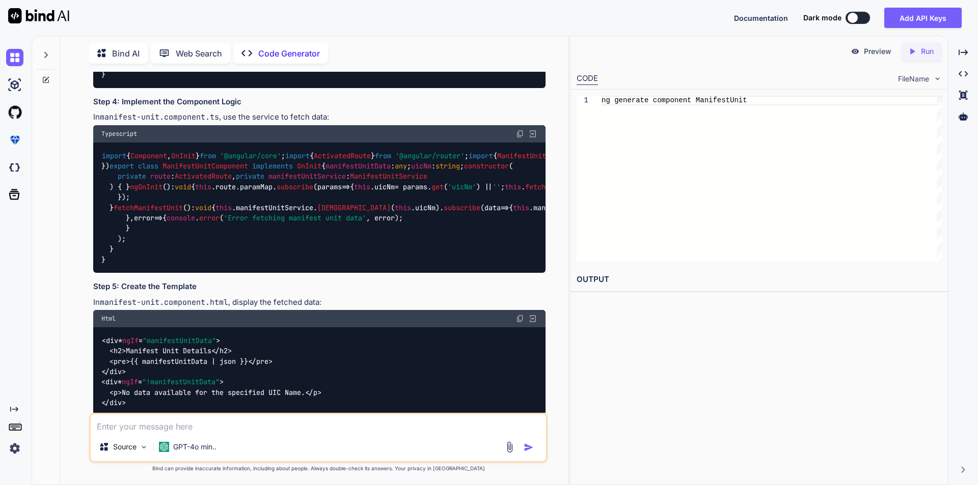
scroll to position [449, 0]
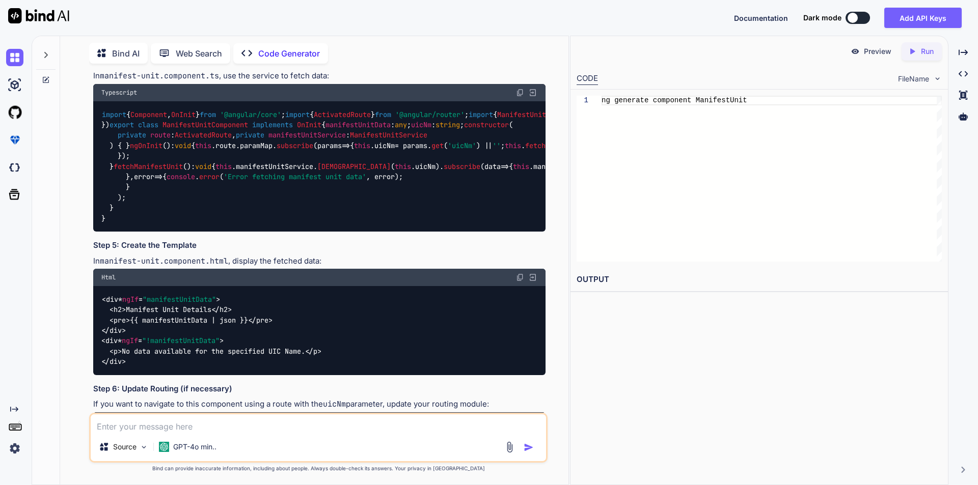
click at [520, 97] on img at bounding box center [520, 93] width 8 height 8
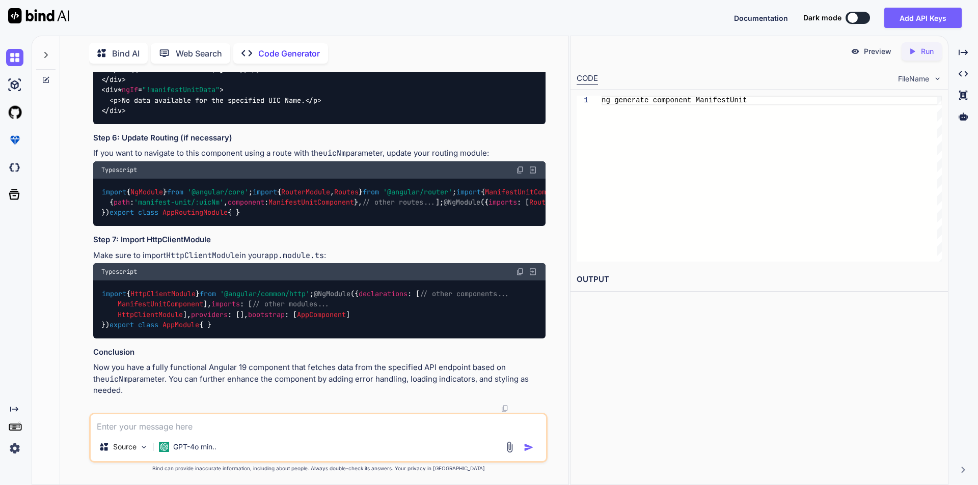
scroll to position [958, 0]
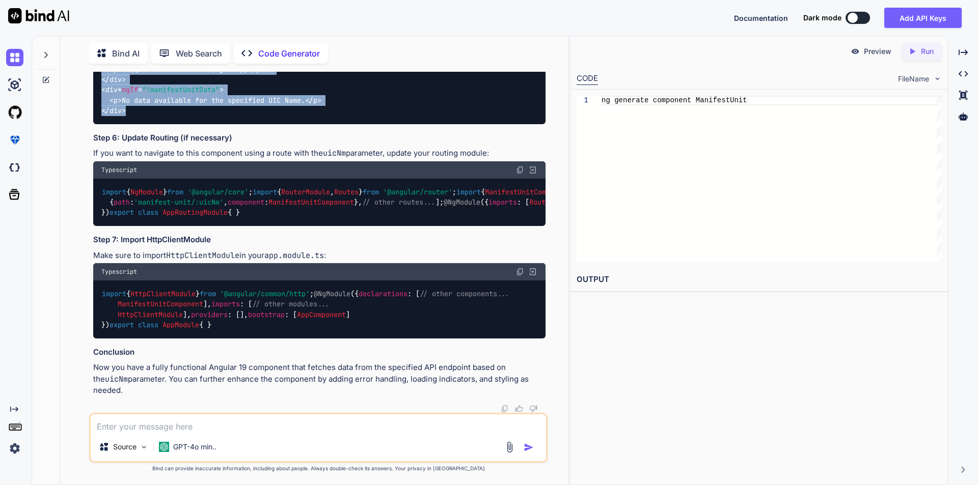
drag, startPoint x: 101, startPoint y: 194, endPoint x: 178, endPoint y: 257, distance: 100.2
click at [178, 124] on div "< div * ngIf = "manifestUnitData" > < h2 > Manifest Unit Details </ h2 > < pre …" at bounding box center [319, 79] width 452 height 89
copy code "< div * ngIf = "manifestUnitData" > < h2 > Manifest Unit Details </ h2 > < pre …"
drag, startPoint x: 108, startPoint y: 236, endPoint x: 405, endPoint y: 241, distance: 296.9
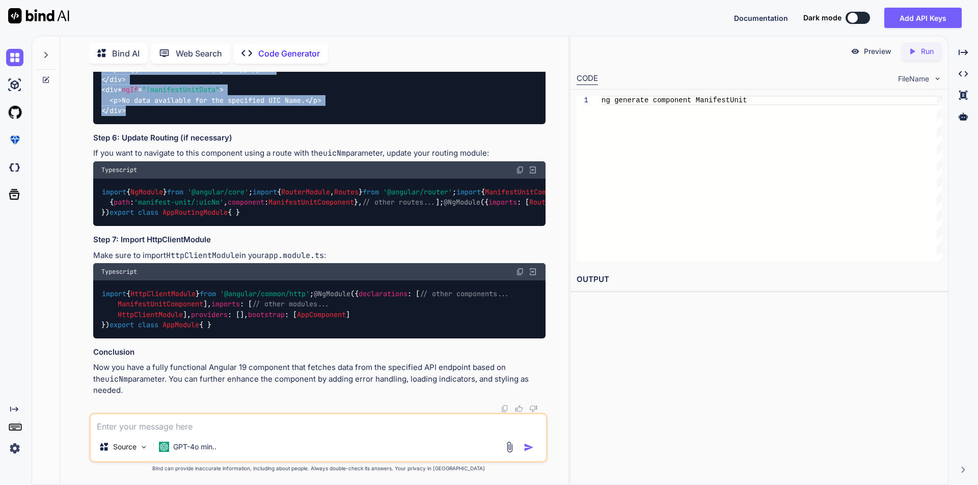
click at [405, 226] on div "import { NgModule } from '@angular/core' ; import { RouterModule , Routes } fro…" at bounding box center [319, 202] width 452 height 47
copy code "{ path : 'manifest-unit/:uicNm' , component : ManifestUnitComponent },"
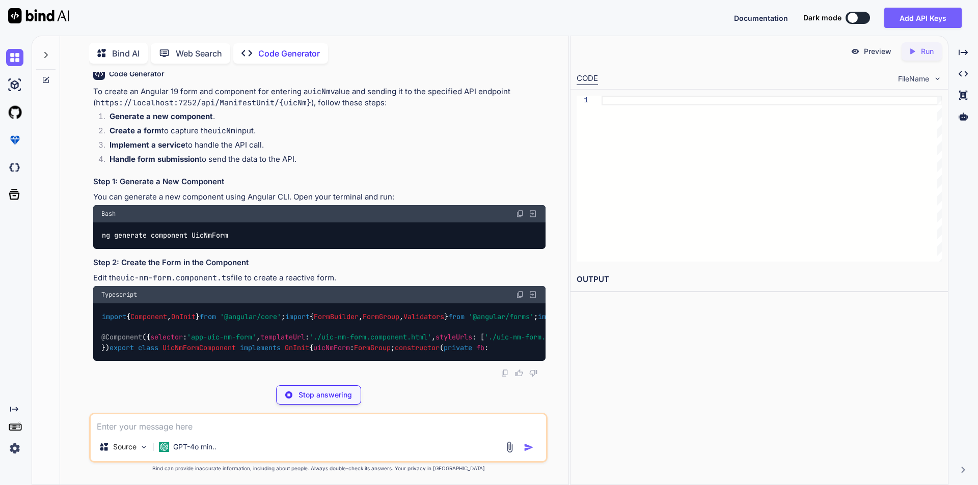
scroll to position [102, 0]
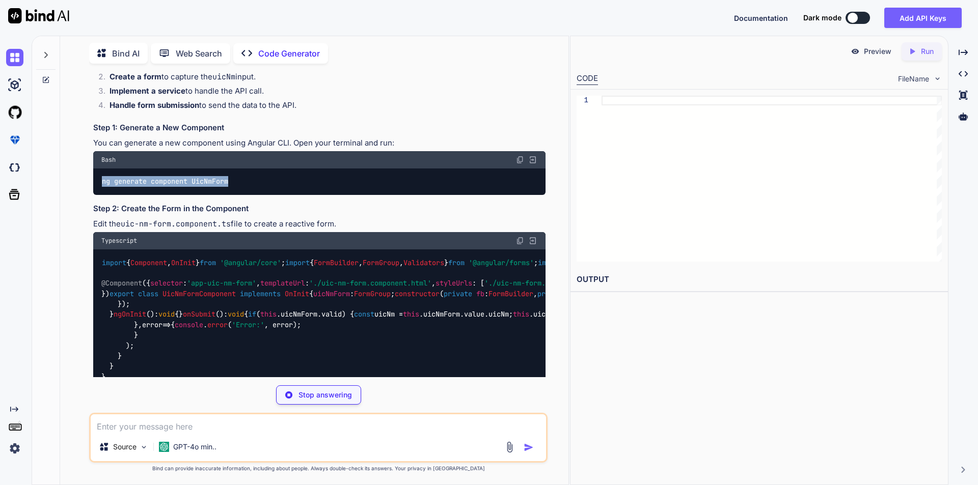
drag, startPoint x: 102, startPoint y: 183, endPoint x: 251, endPoint y: 184, distance: 149.2
click at [251, 184] on div "ng generate component UicNmForm" at bounding box center [319, 182] width 452 height 26
type textarea "x"
type textarea "ng generate component UicNmForm"
type textarea "x"
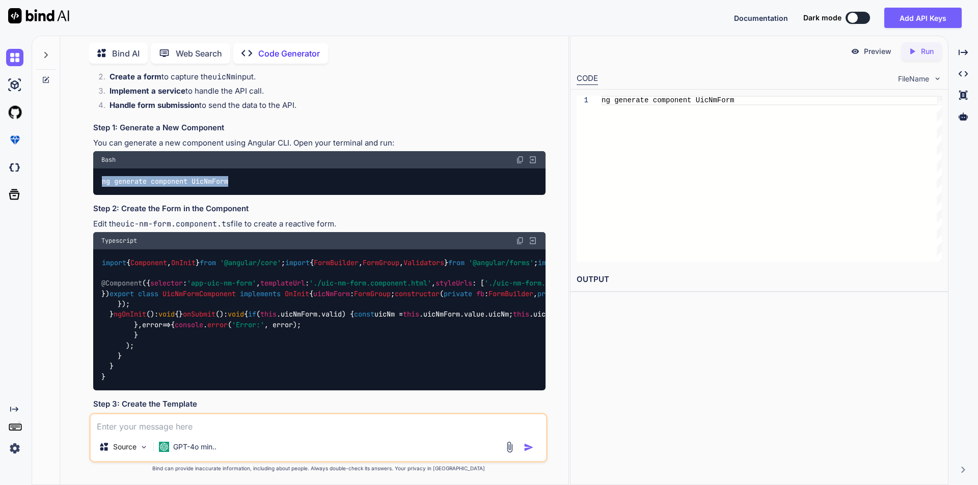
copy code "ng generate component UicNmForm"
click at [517, 240] on img at bounding box center [520, 241] width 8 height 8
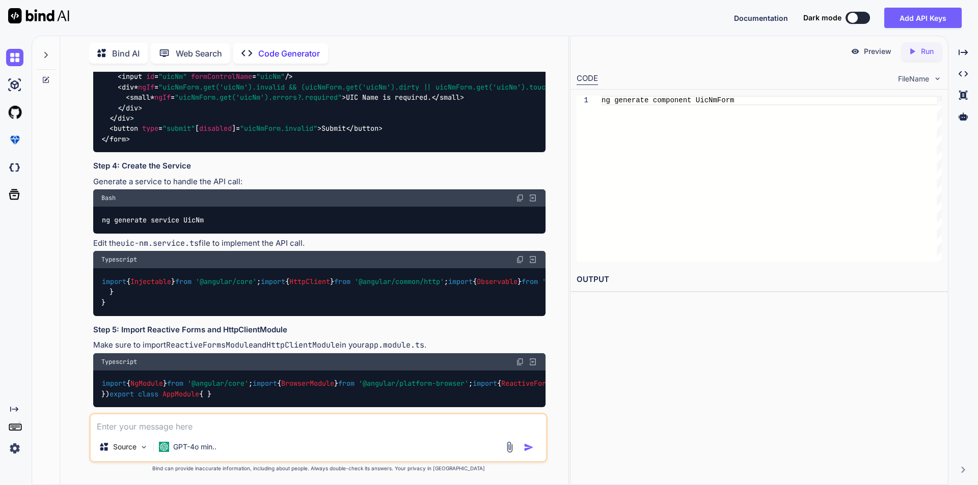
scroll to position [611, 0]
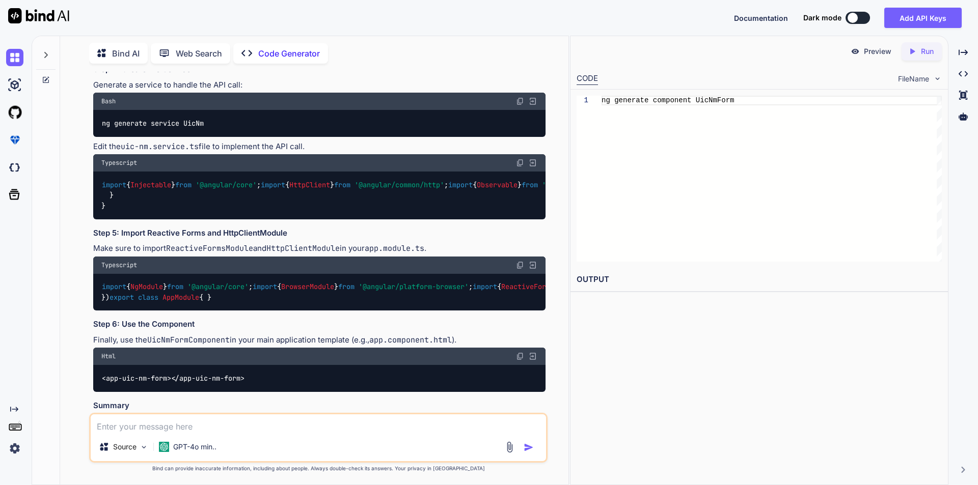
drag, startPoint x: 102, startPoint y: 178, endPoint x: 186, endPoint y: 271, distance: 125.5
copy code "< form [ formGroup ]= "uicNmForm" ( ngSubmit )= "onSubmit()" > < div > < label …"
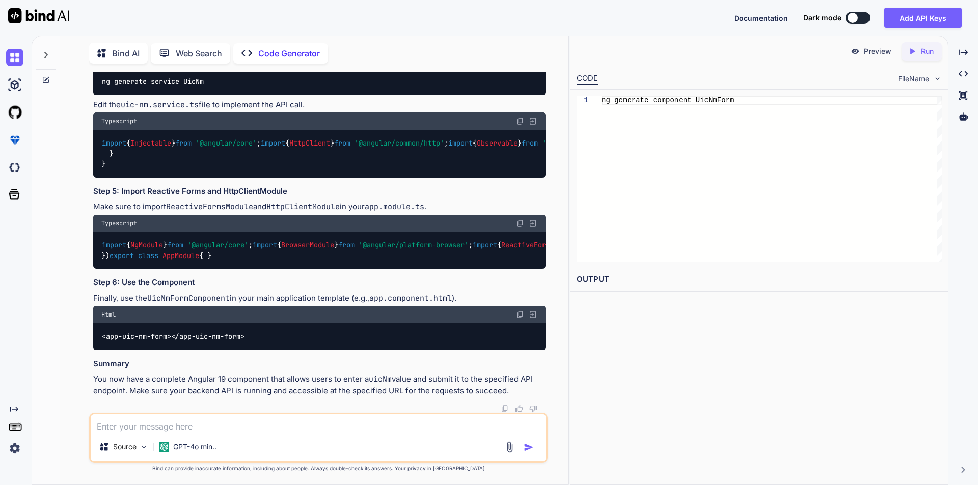
scroll to position [713, 0]
drag, startPoint x: 103, startPoint y: 253, endPoint x: 222, endPoint y: 253, distance: 118.7
click at [222, 95] on div "ng generate service UicNm" at bounding box center [319, 81] width 452 height 26
copy code "ng generate service UicNm"
click at [521, 125] on img at bounding box center [520, 121] width 8 height 8
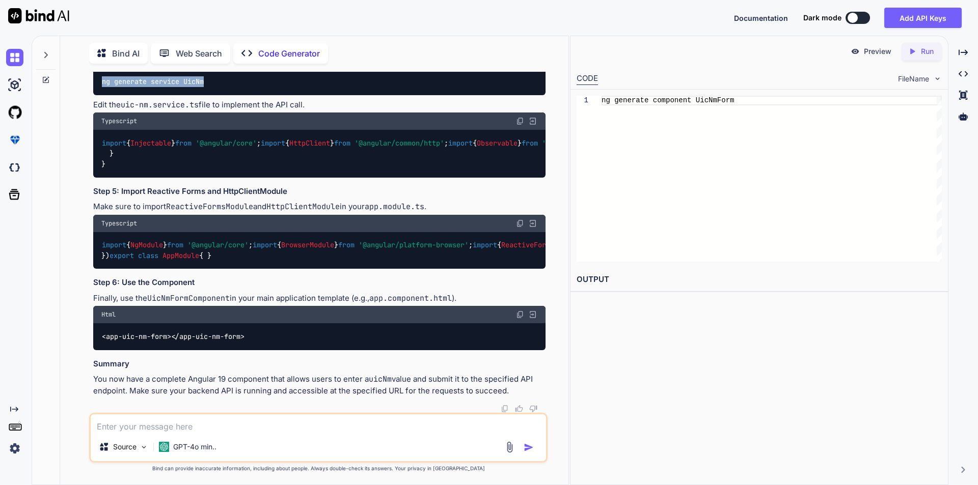
scroll to position [815, 0]
click at [519, 125] on img at bounding box center [520, 121] width 8 height 8
drag, startPoint x: 101, startPoint y: 146, endPoint x: 420, endPoint y: 145, distance: 319.3
click at [420, 232] on div "import { NgModule } from '@angular/core' ; import { BrowserModule } from '@angu…" at bounding box center [319, 250] width 452 height 37
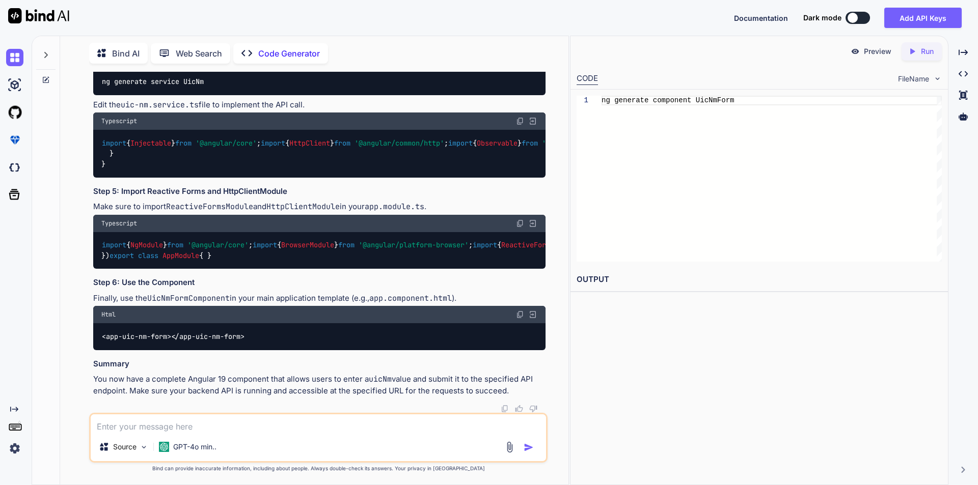
copy code "import { UicNmFormComponent } from './uic-nm-form/uic-nm-form.component' ;"
drag, startPoint x: 102, startPoint y: 336, endPoint x: 257, endPoint y: 336, distance: 154.8
click at [257, 336] on div "< app-uic-nm-form > </ app-uic-nm-form >" at bounding box center [319, 336] width 452 height 26
copy code "< app-uic-nm-form > </ app-uic-nm-form >"
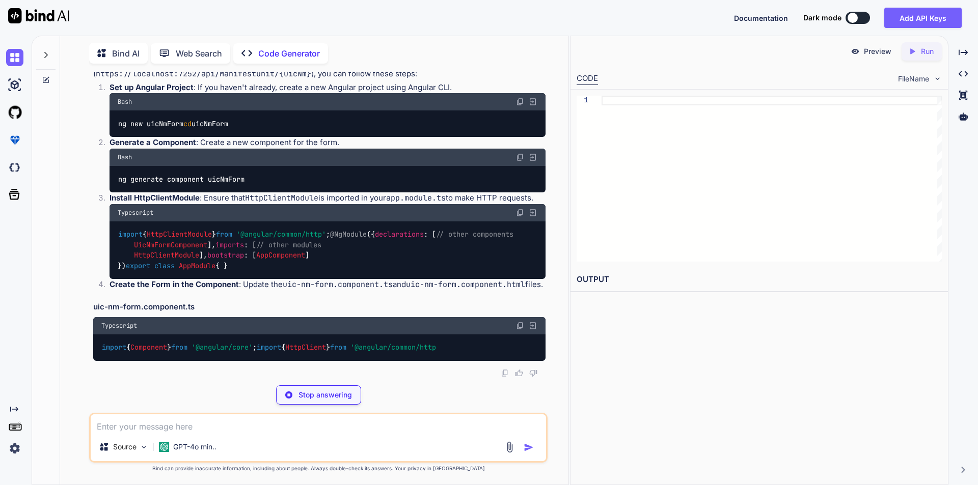
scroll to position [200, 0]
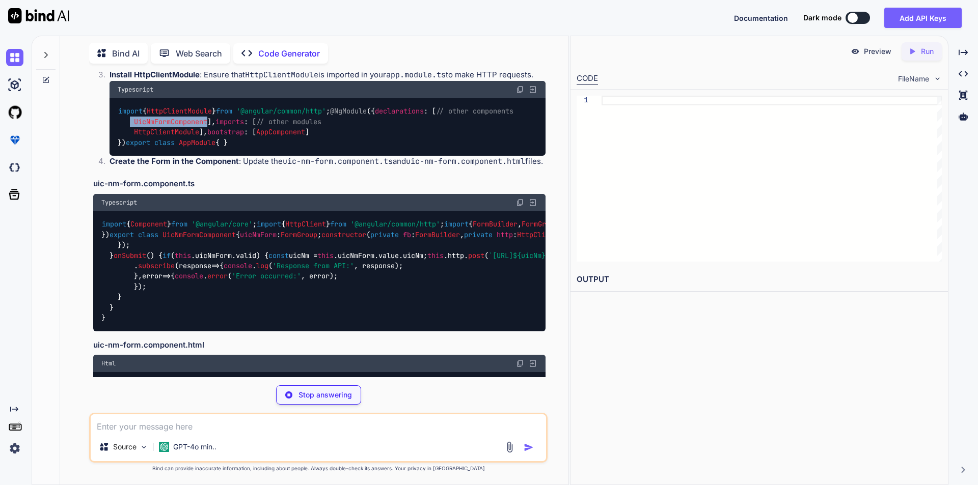
drag, startPoint x: 132, startPoint y: 173, endPoint x: 209, endPoint y: 169, distance: 77.0
click at [209, 148] on code "import { HttpClientModule } from '@angular/common/http' ; @NgModule ({ declarat…" at bounding box center [316, 127] width 396 height 42
copy code "UicNmFormComponent"
type textarea "x"
type textarea "ng new uicNmForm cd uicNmForm"
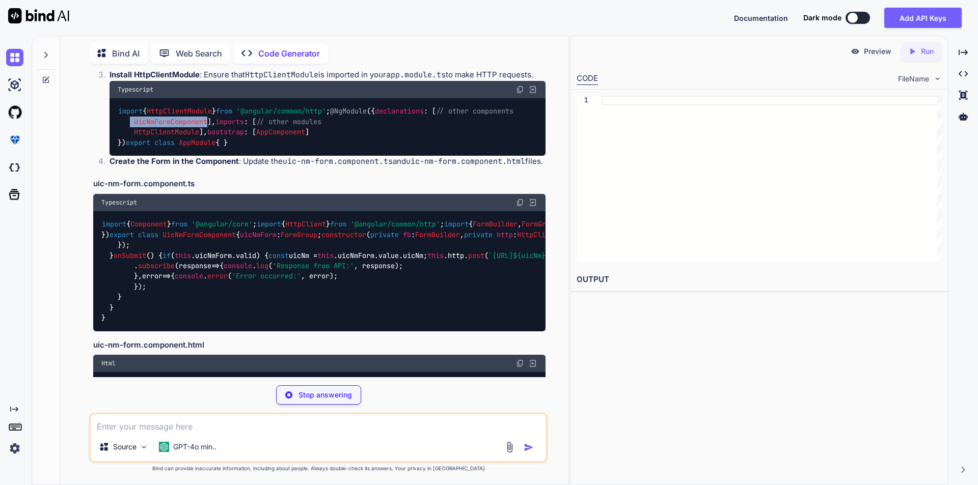
type textarea "x"
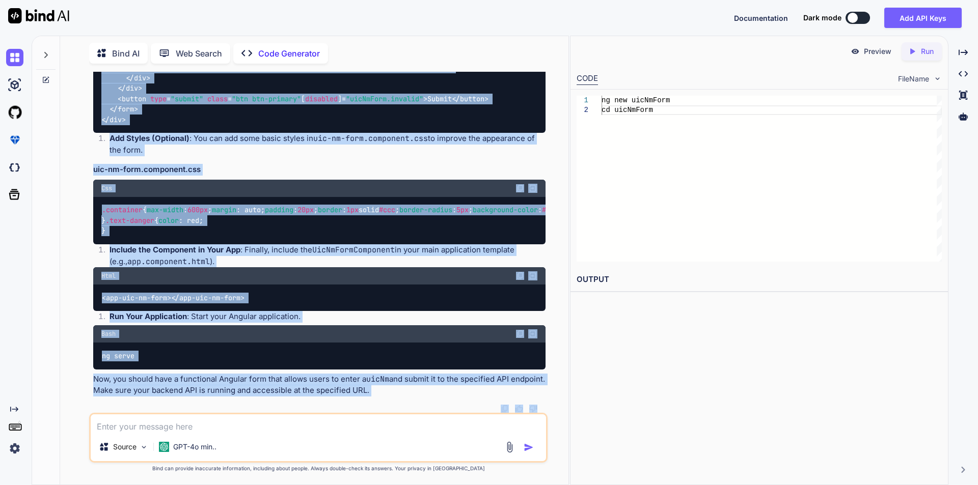
scroll to position [685, 0]
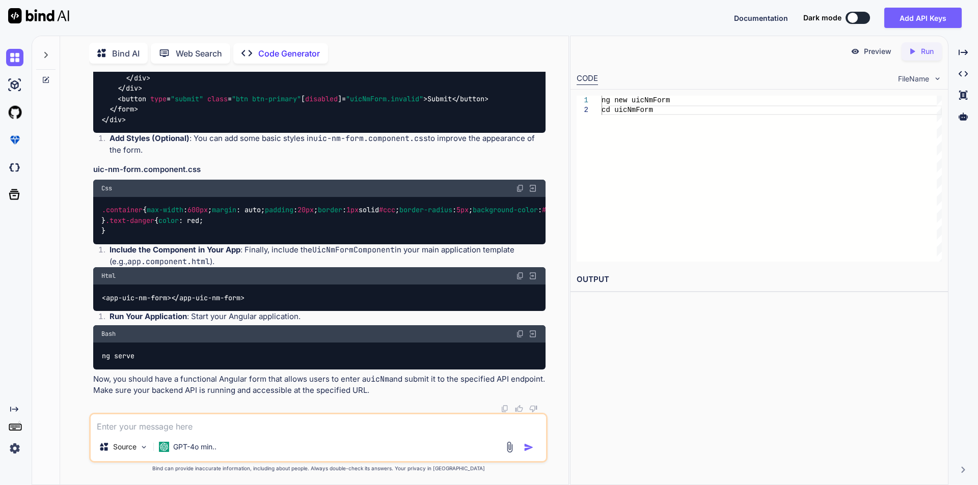
drag, startPoint x: 103, startPoint y: 144, endPoint x: 187, endPoint y: 164, distance: 86.8
copy code "import { Component } from '@angular/core' ; import { HttpClient } from '@angula…"
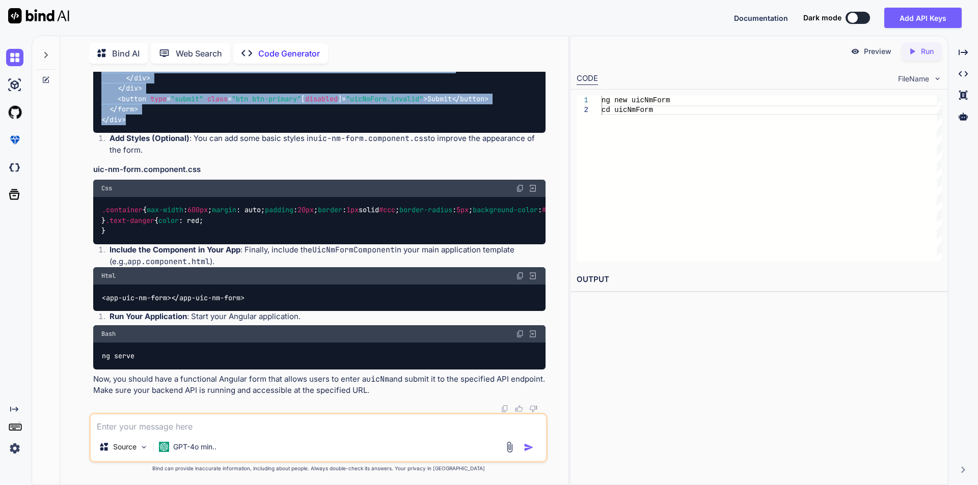
drag, startPoint x: 100, startPoint y: 231, endPoint x: 201, endPoint y: 360, distance: 164.0
click at [201, 133] on div "< div class = "container" > < h2 > Enter UIC Name </ h2 > < form [ formGroup ]=…" at bounding box center [319, 57] width 452 height 151
copy code "< div class = "container" > < h2 > Enter UIC Name </ h2 > < form [ formGroup ]=…"
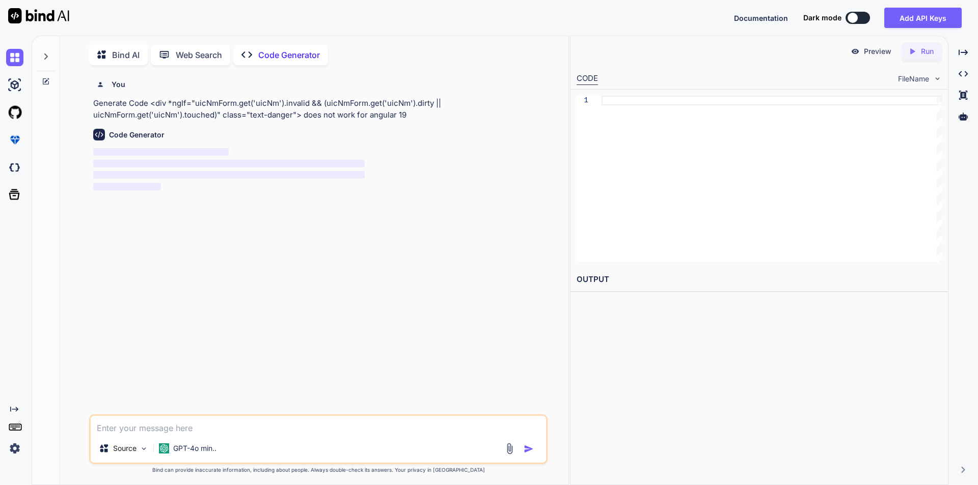
scroll to position [4, 0]
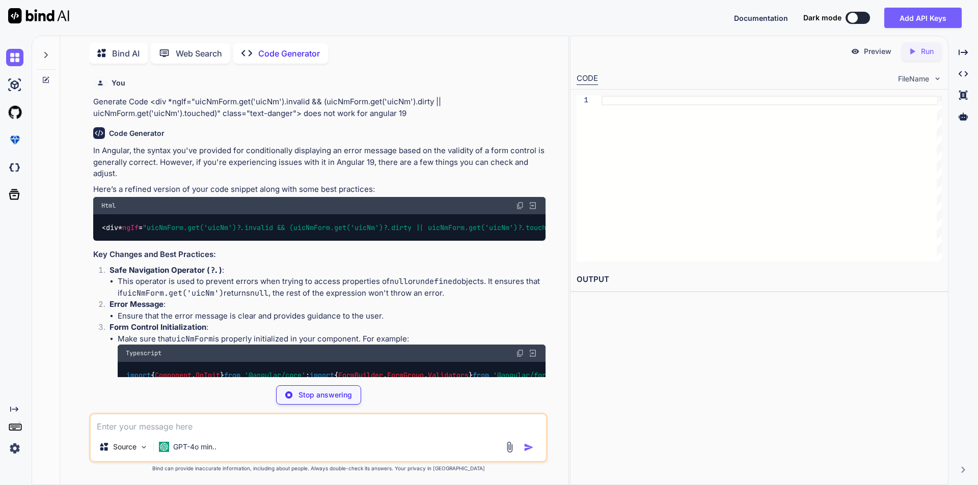
type textarea "x"
type textarea "<div *ngIf="uicNmForm.get('uicNm')?.invalid && (uicNmForm.get('uicNm')?.dirty |…"
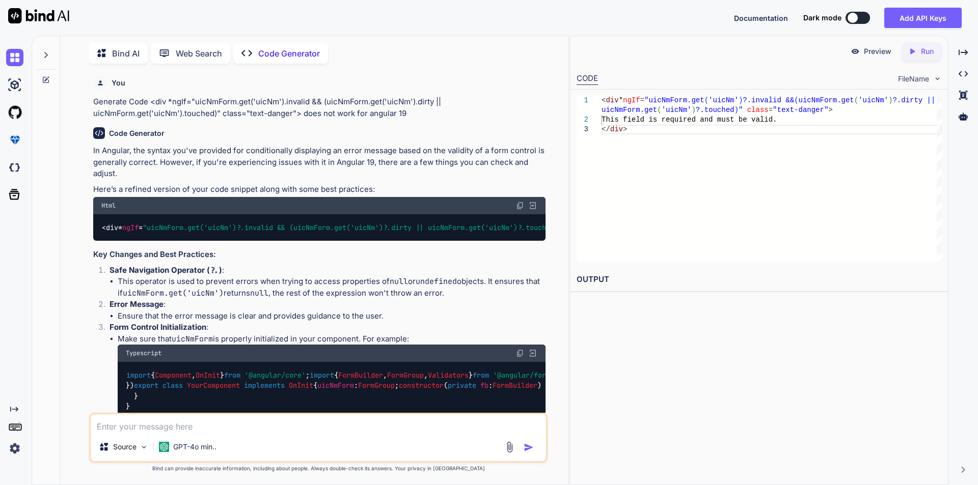
type textarea "x"
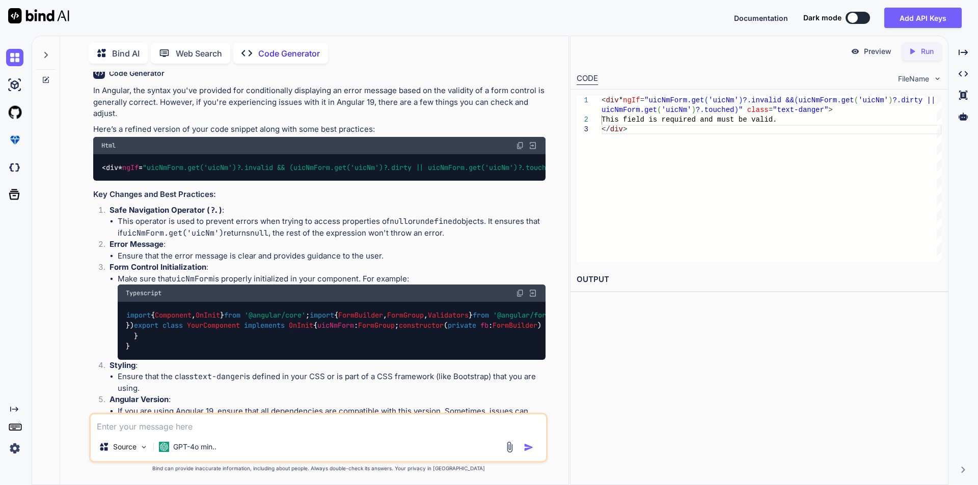
scroll to position [0, 0]
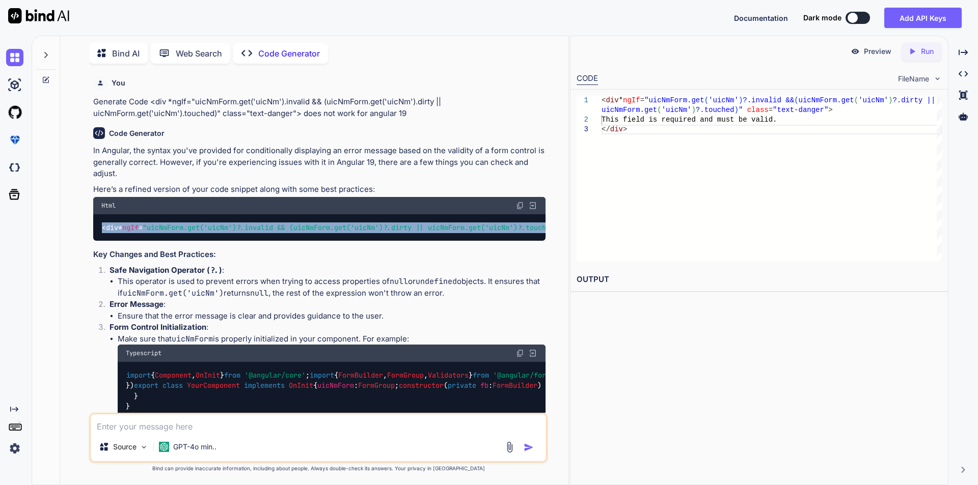
drag, startPoint x: 103, startPoint y: 228, endPoint x: 139, endPoint y: 248, distance: 40.4
click at [138, 241] on div "< div * ngIf = "uicNmForm.get('uicNm')?.invalid && (uicNmForm.get('uicNm')?.dir…" at bounding box center [319, 227] width 452 height 26
copy code "< div * ngIf = "uicNmForm.get('uicNm')?.invalid && (uicNmForm.get('uicNm')?.dir…"
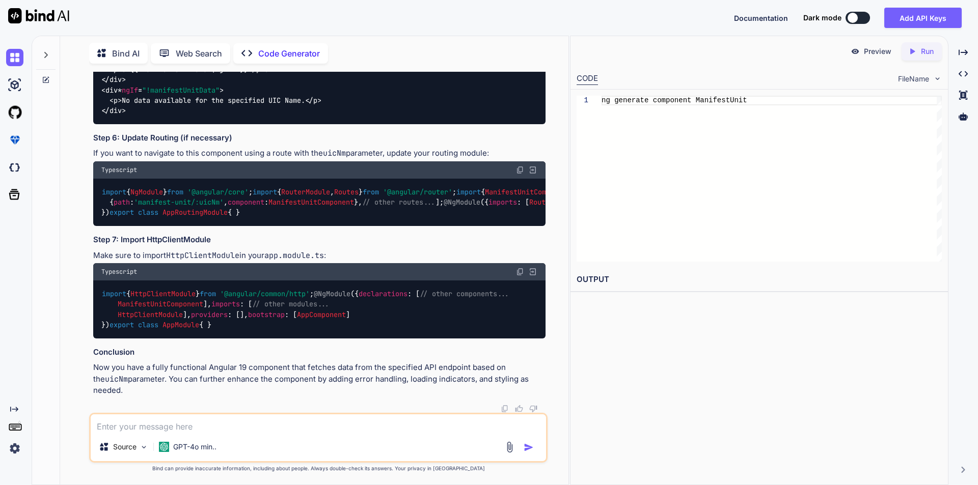
scroll to position [761, 0]
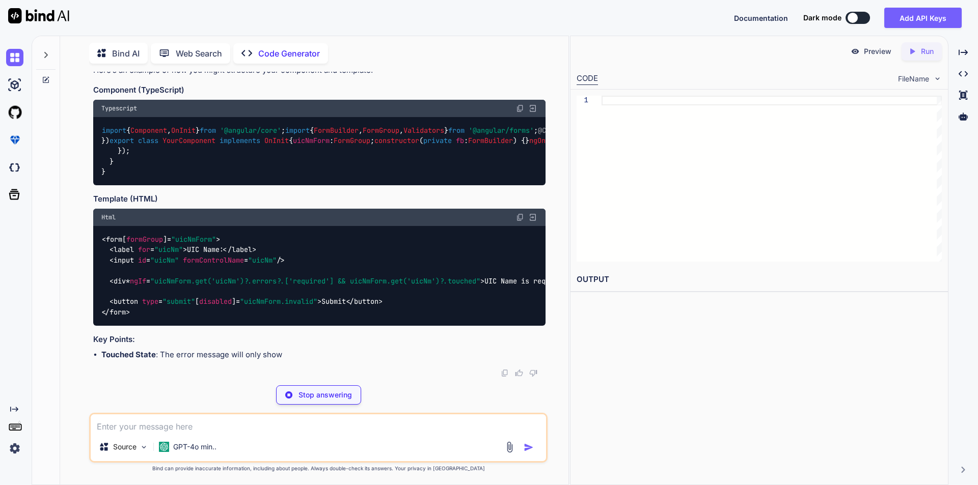
scroll to position [317, 0]
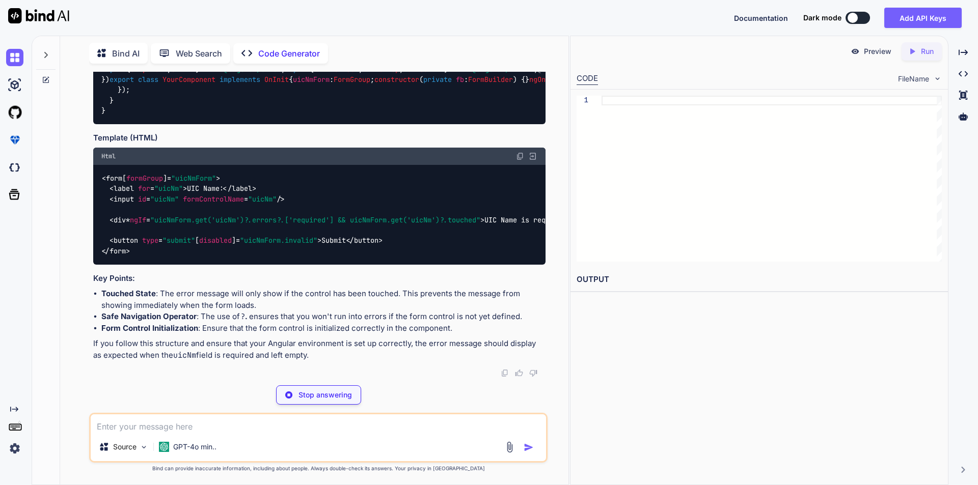
type textarea "x"
type textarea "constructor(private fb: FormBuilder) {} ngOnInit(): void { this.uicNmForm = [DO…"
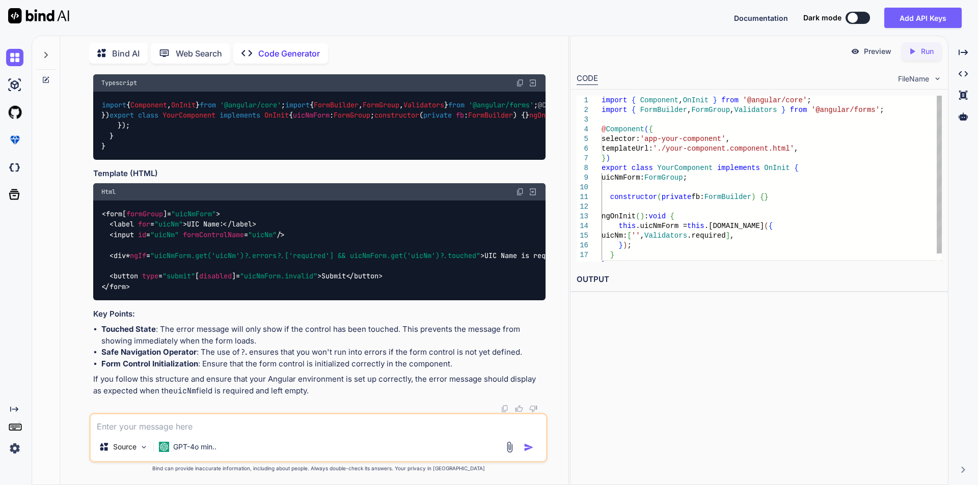
scroll to position [369, 0]
type textarea "x"
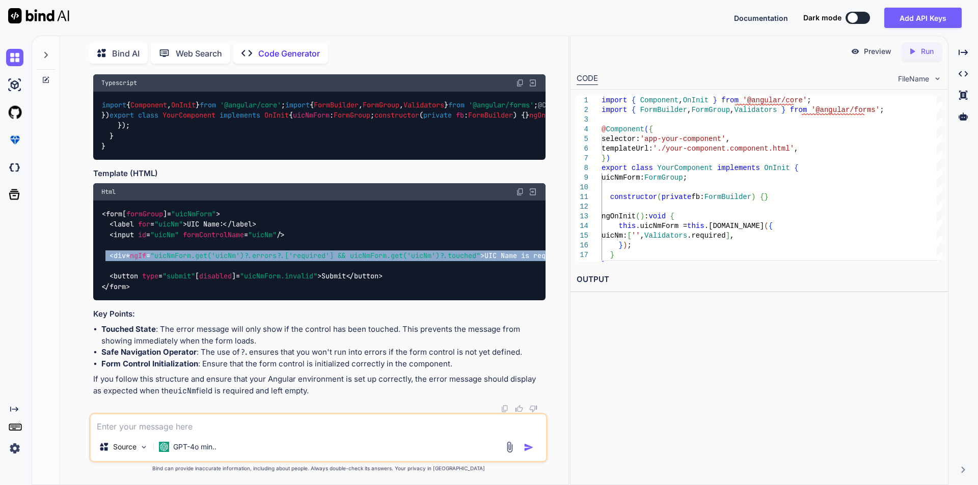
drag, startPoint x: 106, startPoint y: 235, endPoint x: 141, endPoint y: 255, distance: 40.4
click at [141, 255] on div "< form [ formGroup ]= "uicNmForm" > < label for = "uicNm" > UIC Name: </ label …" at bounding box center [319, 250] width 452 height 99
copy code "< div * ngIf = "uicNmForm.get('uicNm')?.errors?.['required'] && uicNmForm.get('…"
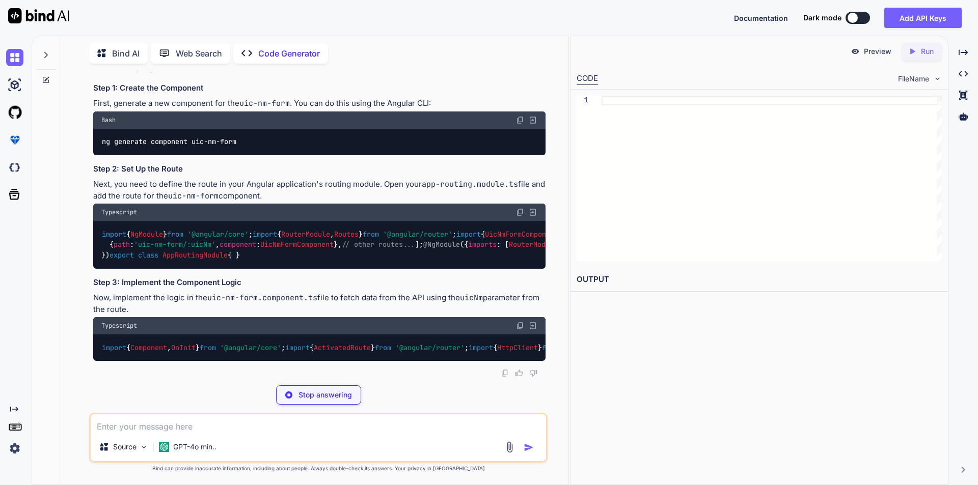
scroll to position [153, 0]
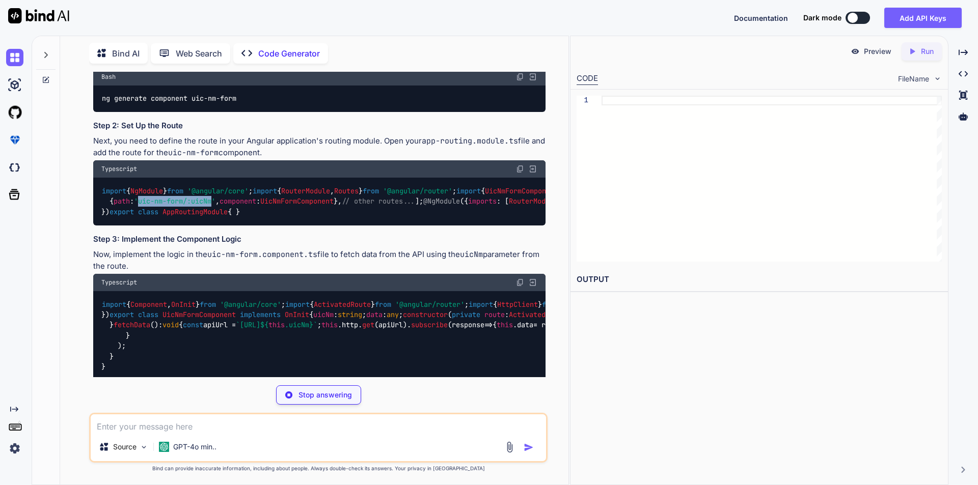
drag, startPoint x: 148, startPoint y: 243, endPoint x: 221, endPoint y: 242, distance: 72.8
click at [215, 206] on span "'uic-nm-form/:uicNm'" at bounding box center [174, 201] width 81 height 9
copy span "uic-nm-form/:uicNm"
type textarea "x"
type textarea "ng generate component uic-nm-form"
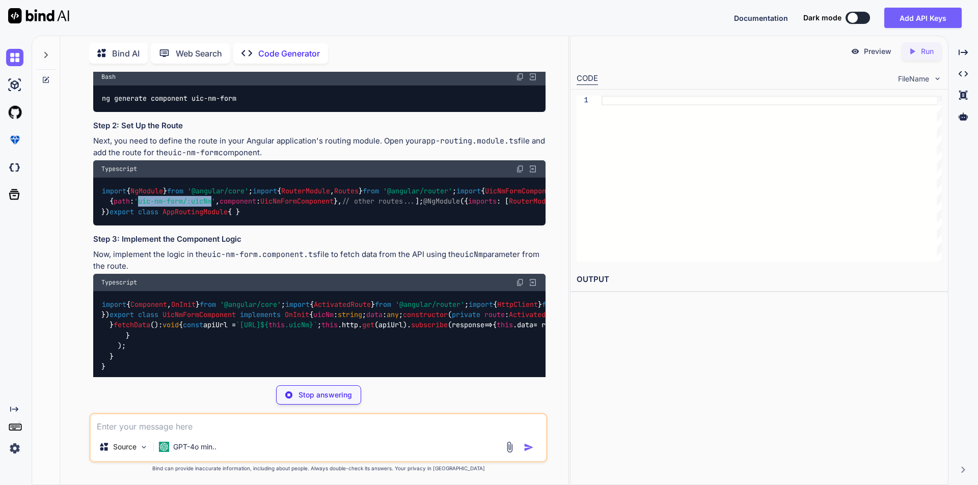
type textarea "x"
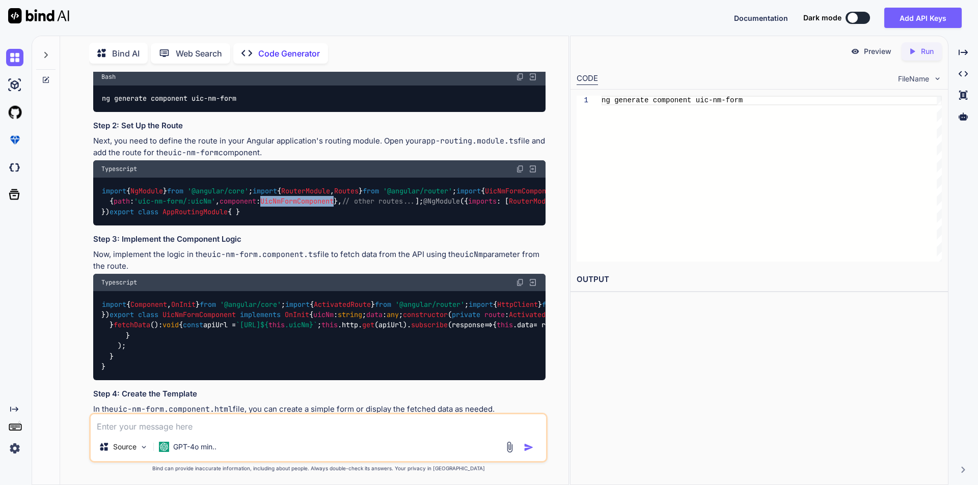
drag, startPoint x: 280, startPoint y: 242, endPoint x: 354, endPoint y: 241, distance: 74.4
click at [334, 206] on span "UicNmFormComponent" at bounding box center [296, 201] width 73 height 9
copy span "UicNmFormComponent"
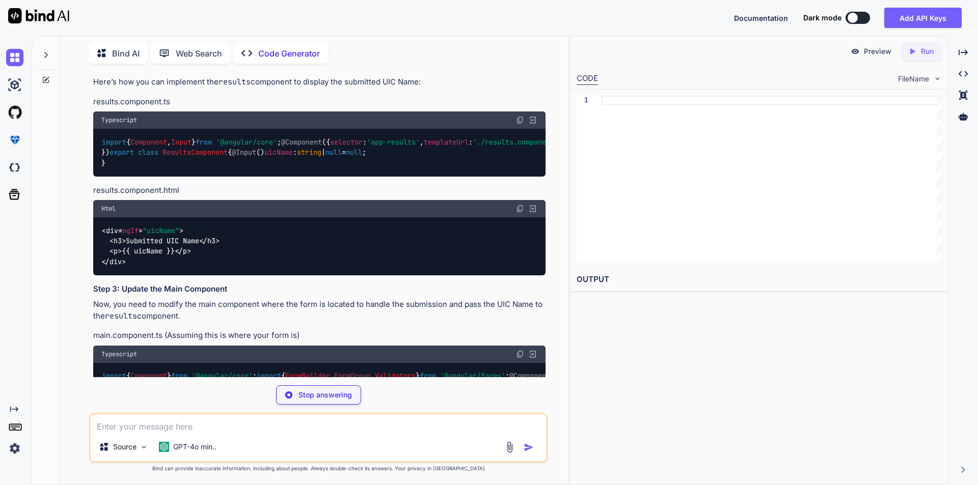
scroll to position [255, 0]
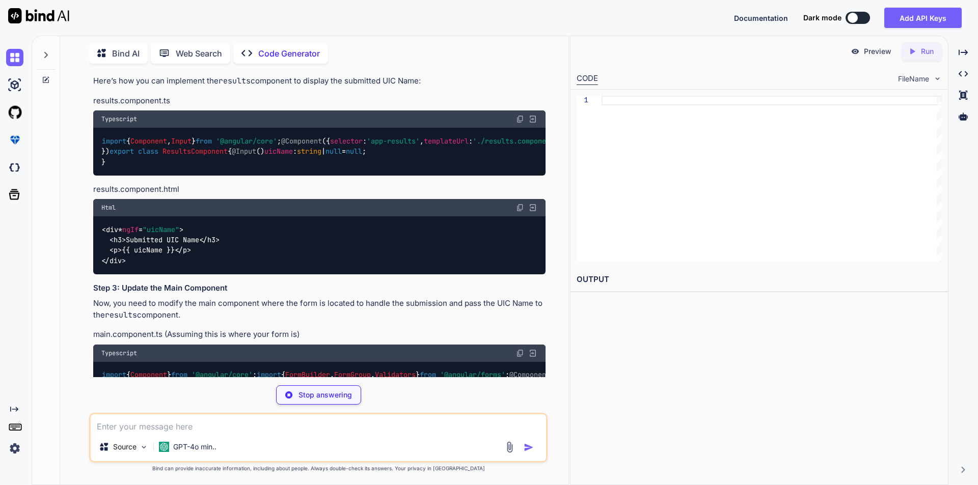
type textarea "x"
type textarea "ng generate component results"
type textarea "x"
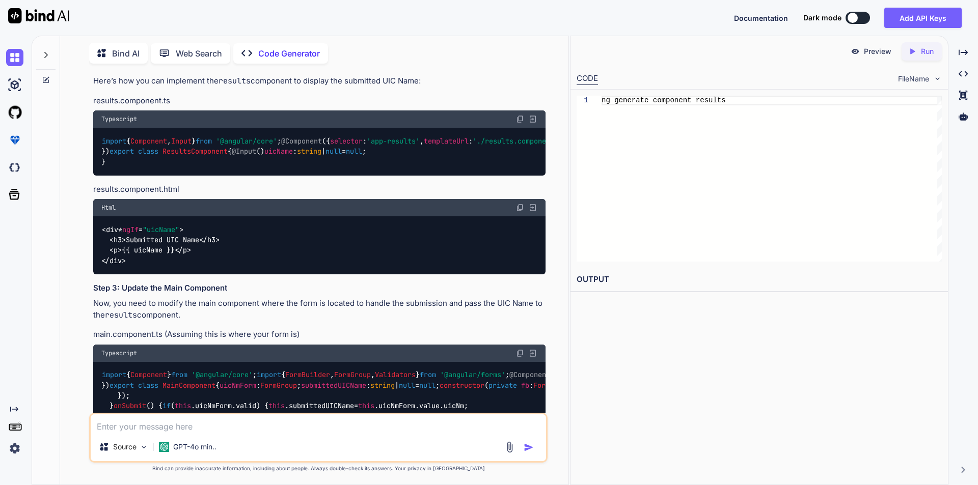
scroll to position [102, 0]
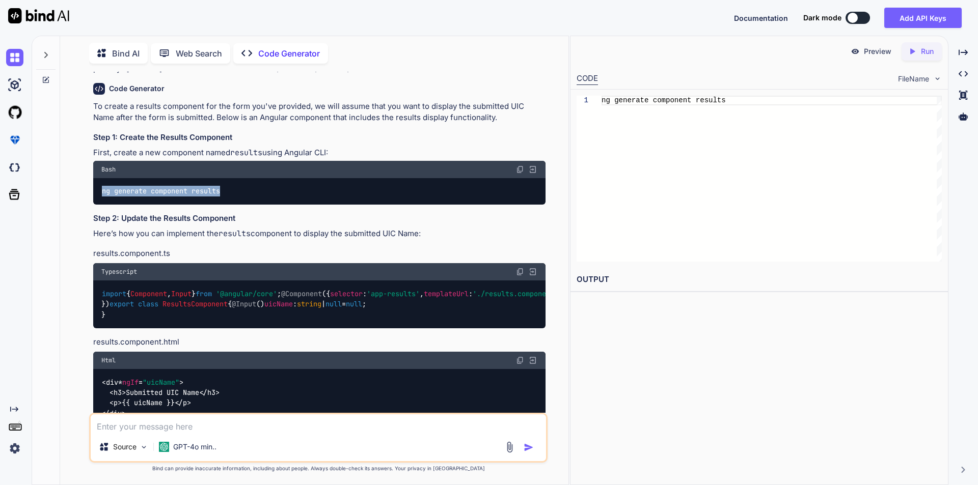
drag, startPoint x: 103, startPoint y: 191, endPoint x: 233, endPoint y: 191, distance: 129.4
click at [233, 191] on div "ng generate component results" at bounding box center [319, 191] width 452 height 26
copy code "ng generate component results"
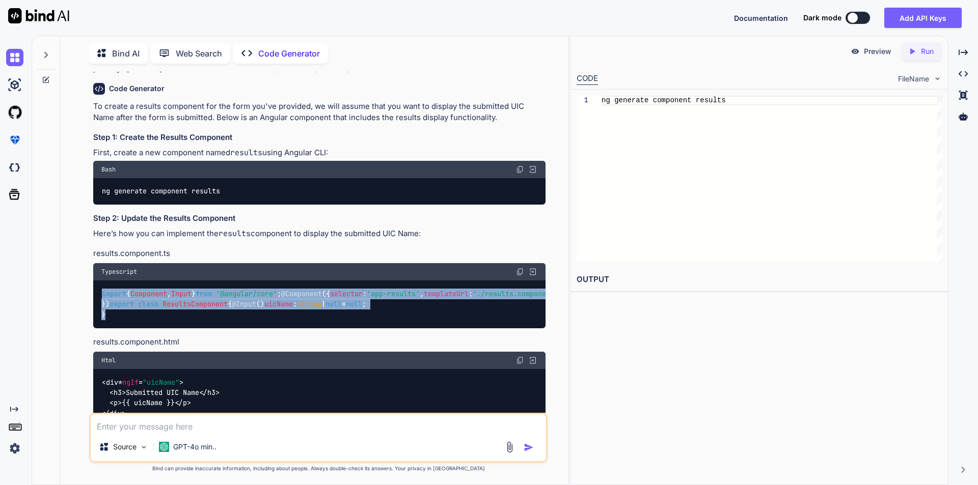
drag, startPoint x: 103, startPoint y: 294, endPoint x: 194, endPoint y: 395, distance: 134.9
click at [194, 328] on div "import { Component , Input } from '@angular/core' ; @Component ({ selector : 'a…" at bounding box center [319, 304] width 452 height 47
copy code "import { Component , Input } from '@angular/core' ; @Component ({ selector : 'a…"
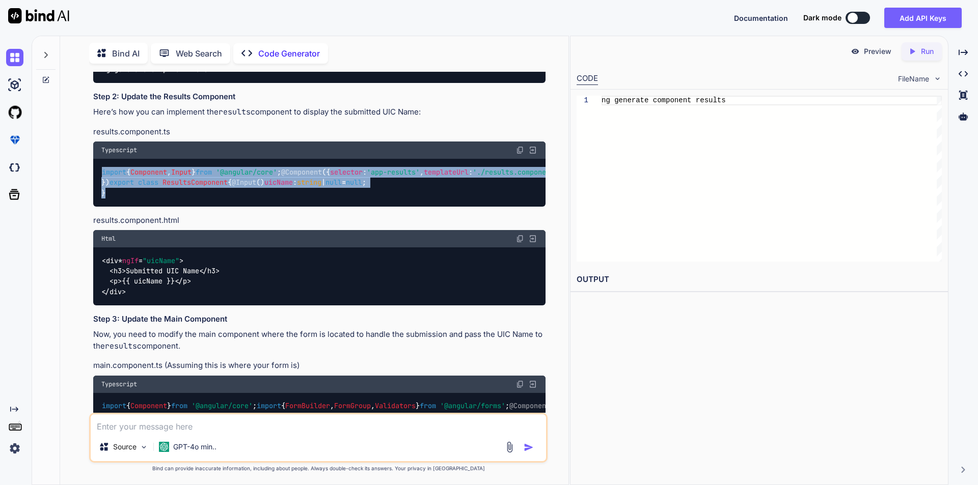
scroll to position [255, 0]
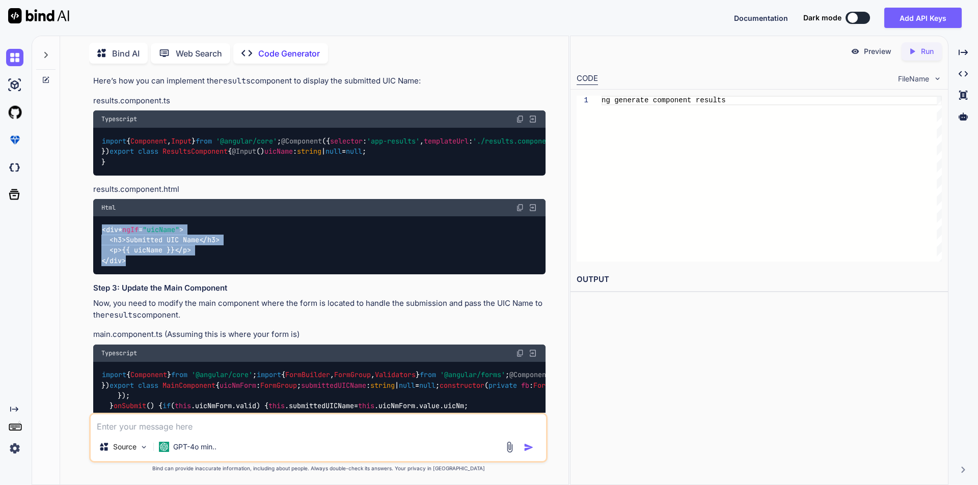
drag, startPoint x: 102, startPoint y: 303, endPoint x: 133, endPoint y: 333, distance: 42.5
click at [133, 275] on div "< div * ngIf = "uicName" > < h3 > Submitted UIC Name </ h3 > < p > {{ uicName }…" at bounding box center [319, 245] width 452 height 58
copy code "< div * ngIf = "uicName" > < h3 > Submitted UIC Name </ h3 > < p > {{ uicName }…"
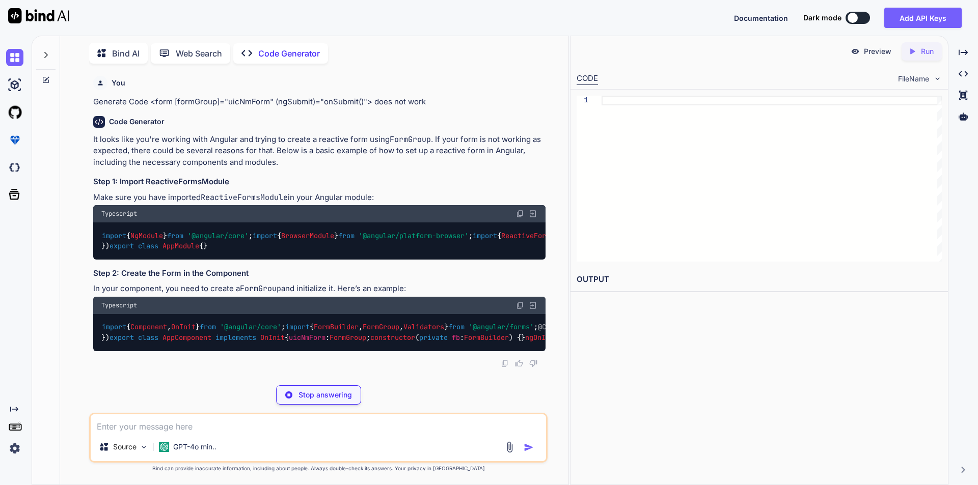
scroll to position [250, 0]
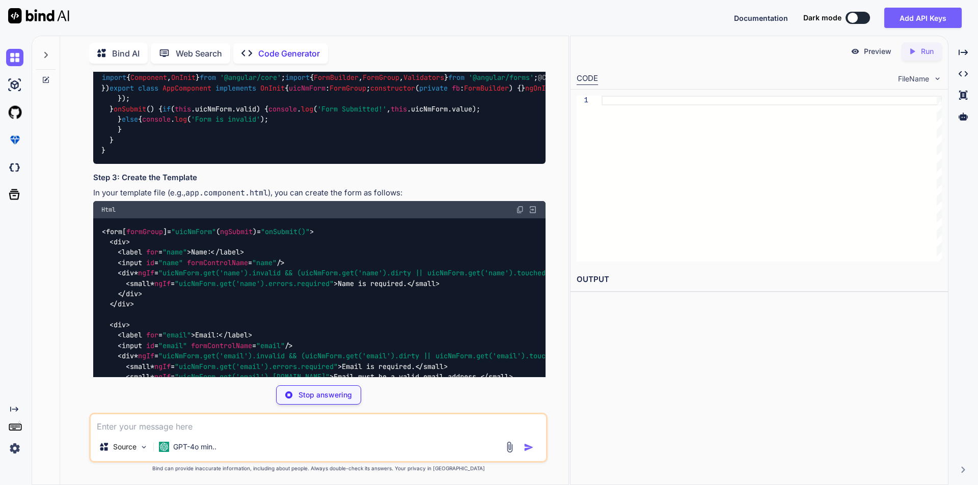
type textarea "x"
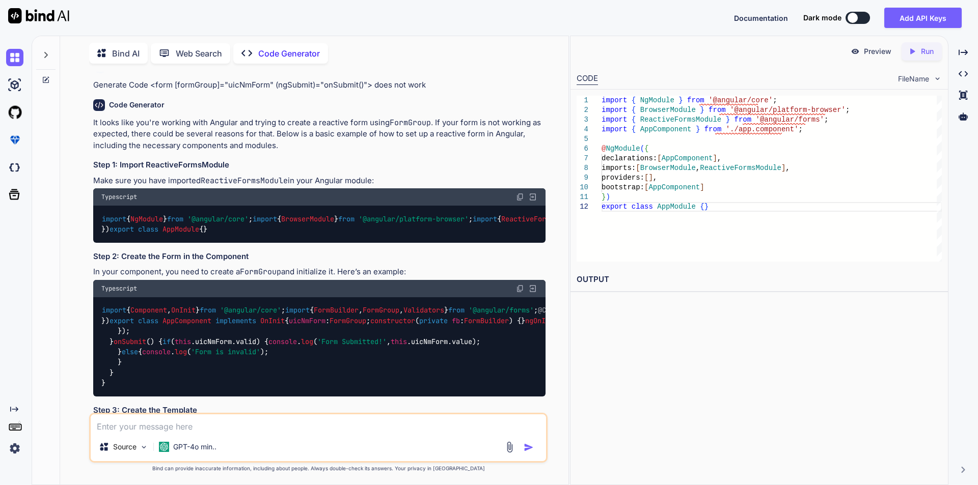
scroll to position [0, 0]
